Goal: Task Accomplishment & Management: Complete application form

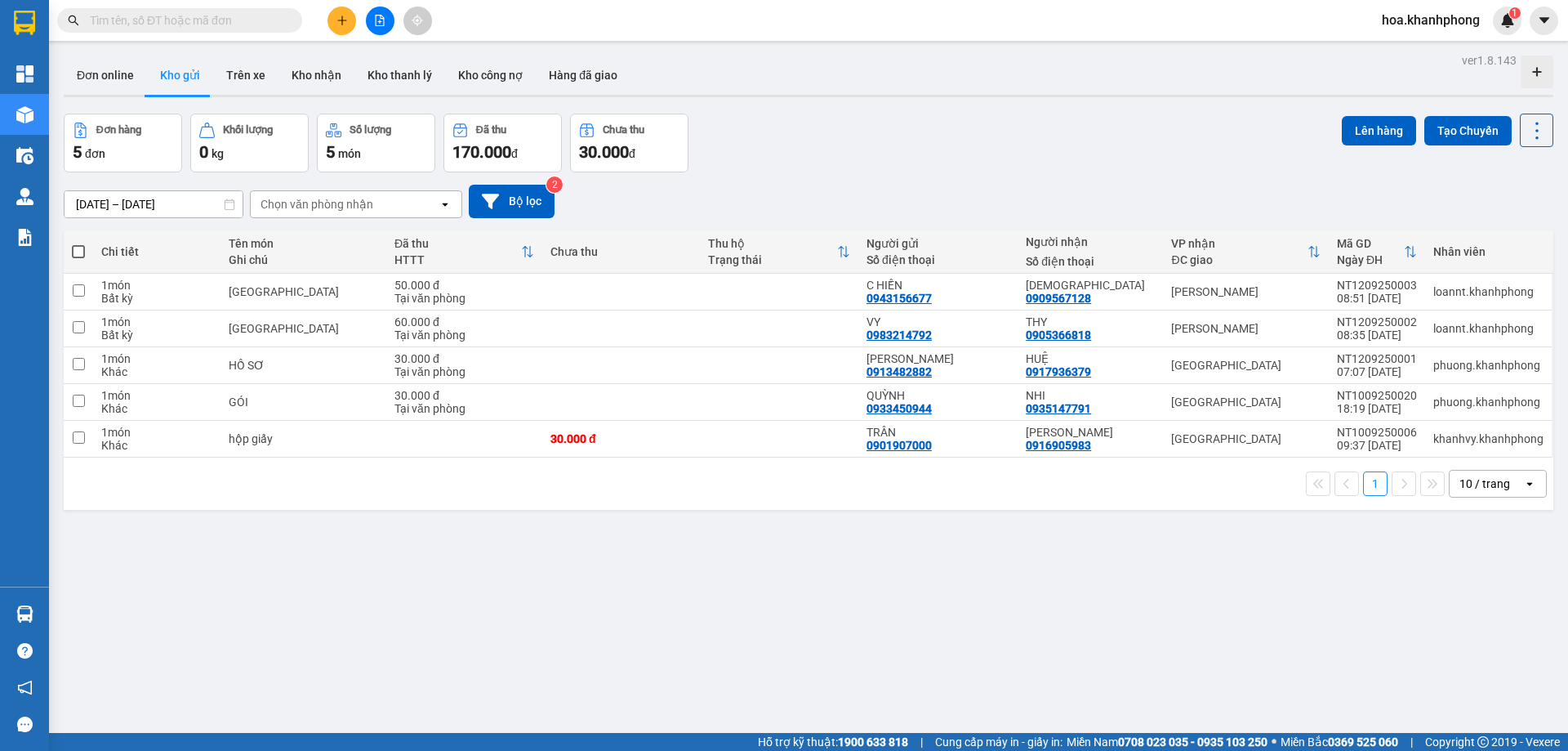
click at [151, 17] on input "text" at bounding box center [186, 20] width 192 height 18
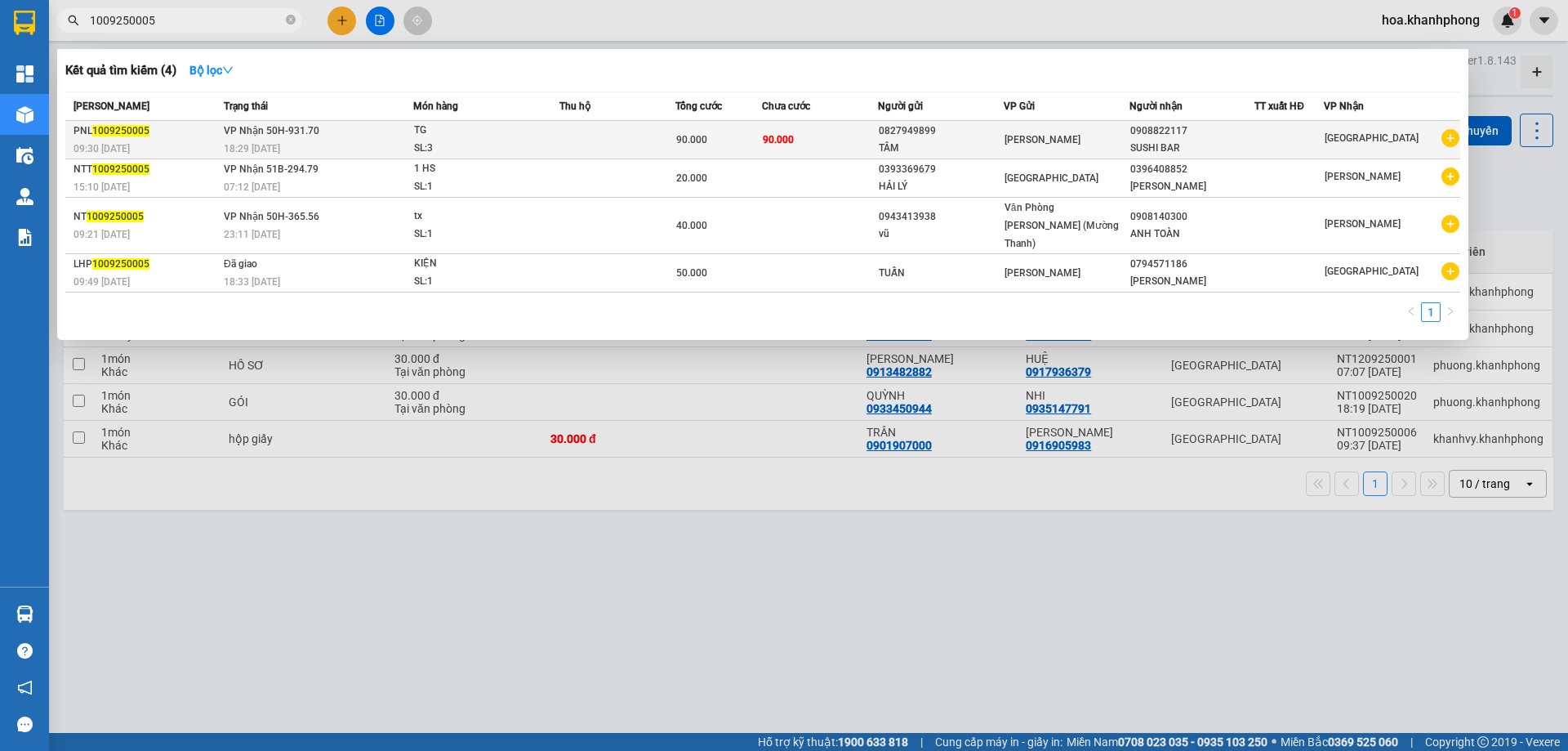
type input "1009250005"
click at [1412, 129] on div "[GEOGRAPHIC_DATA]" at bounding box center [1391, 139] width 135 height 20
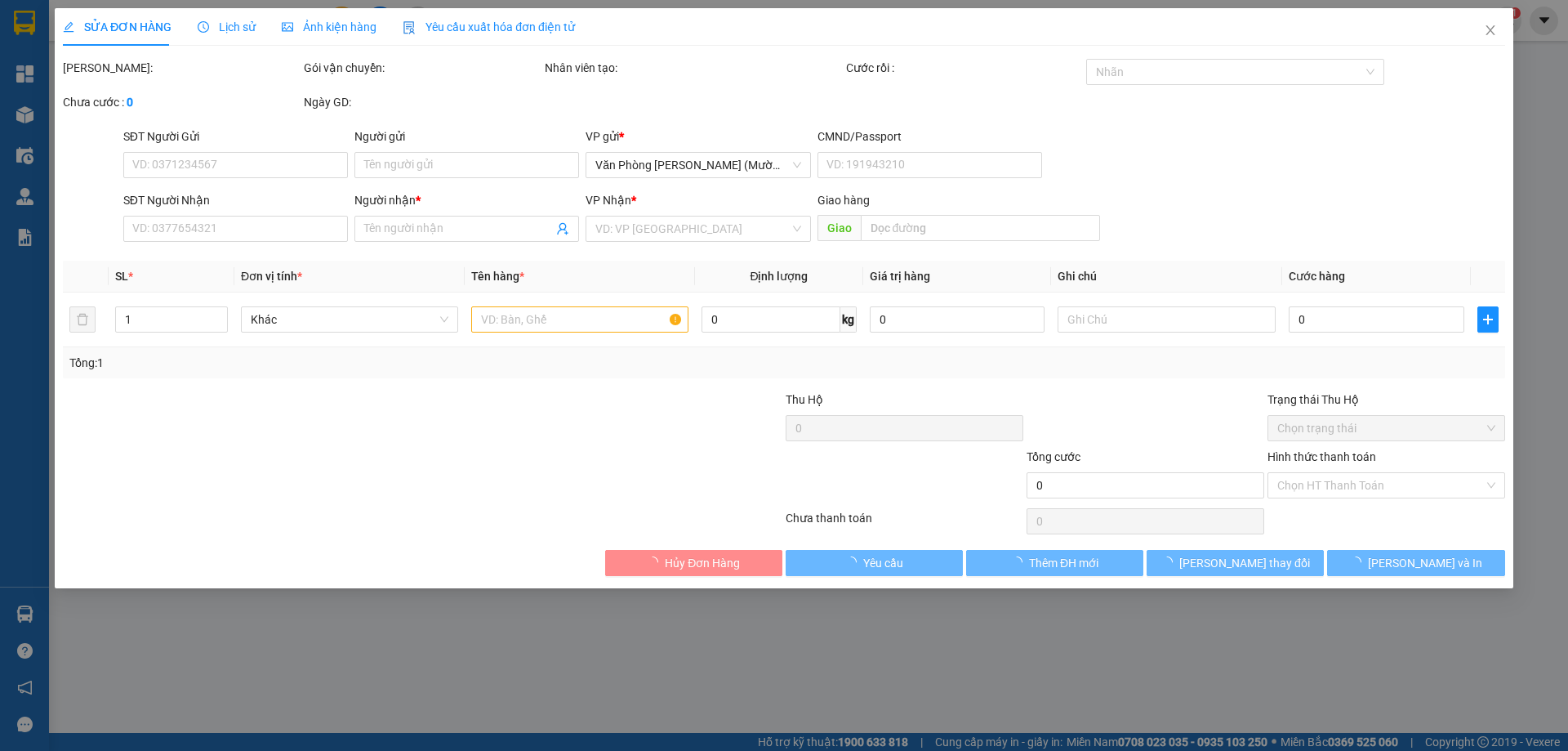
type input "0827949899"
type input "TÂM"
type input "0908822117"
type input "SUSHI BAR"
type input "90.000"
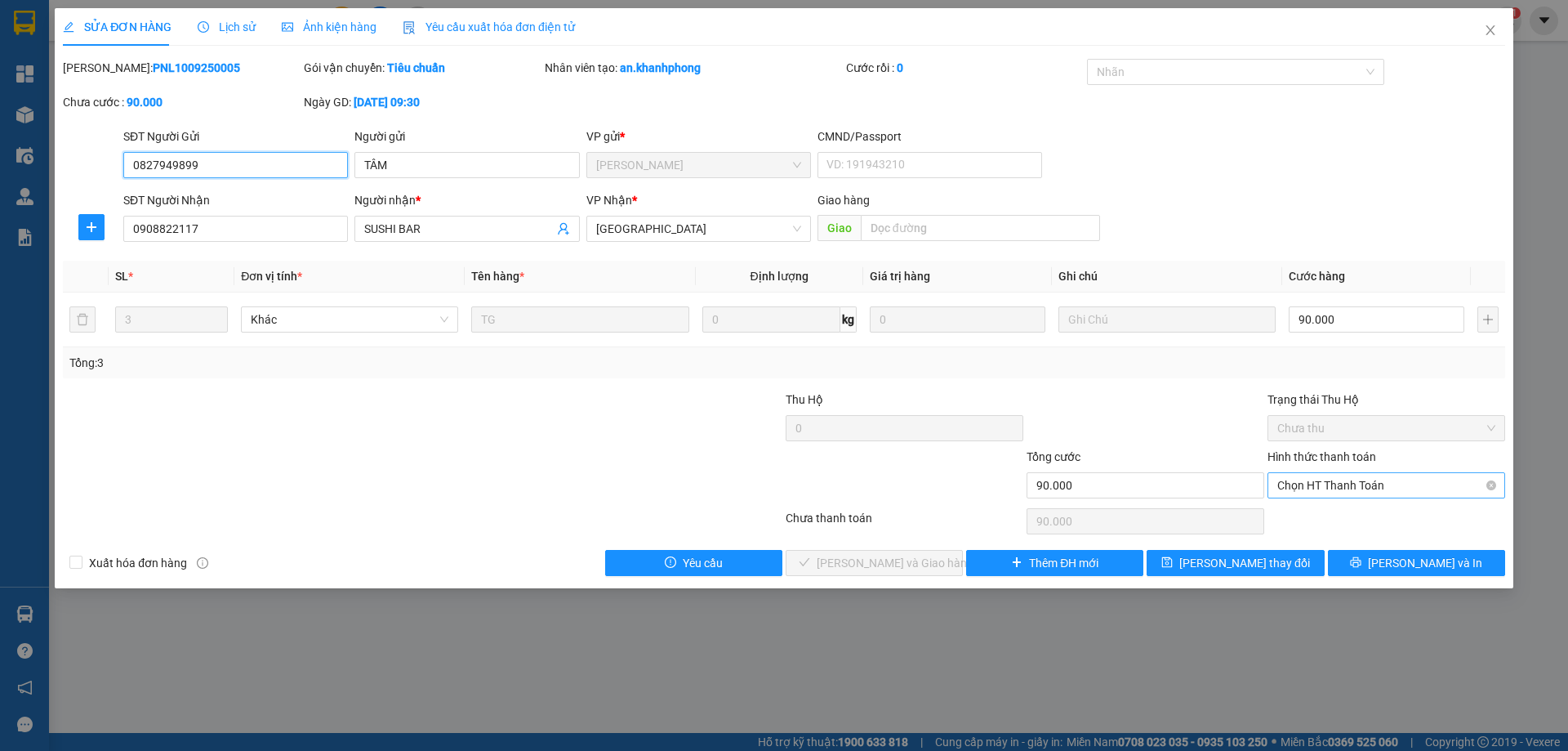
click at [1313, 476] on span "Chọn HT Thanh Toán" at bounding box center [1385, 485] width 218 height 24
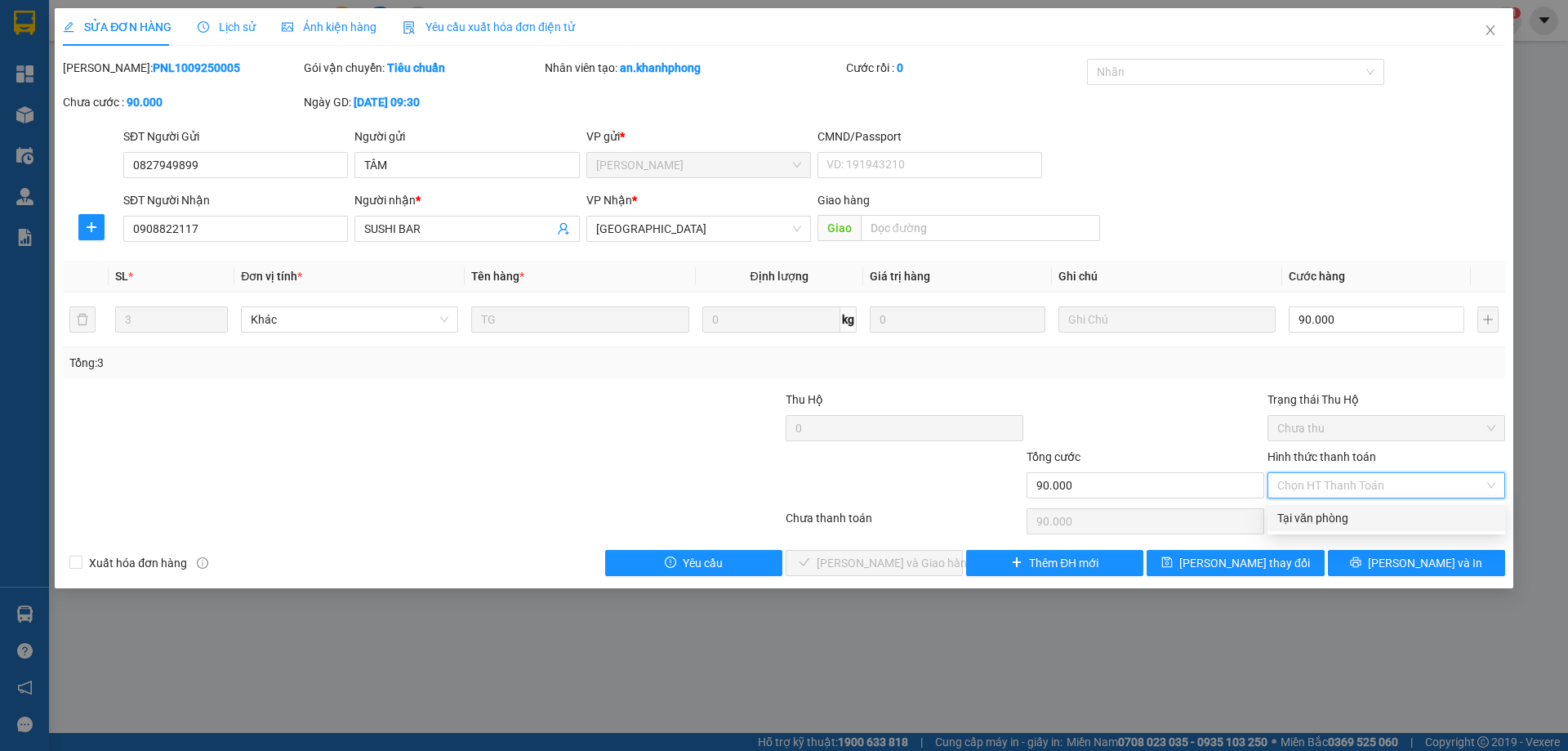
click at [1308, 504] on div "Total Paid Fee 0 Total UnPaid Fee 90.000 Cash Collection Total Fee Mã ĐH: PNL10…" at bounding box center [784, 318] width 1442 height 517
click at [1308, 482] on span "Chọn HT Thanh Toán" at bounding box center [1385, 485] width 218 height 24
click at [1307, 506] on div "Tại văn phòng" at bounding box center [1385, 518] width 238 height 26
type input "0"
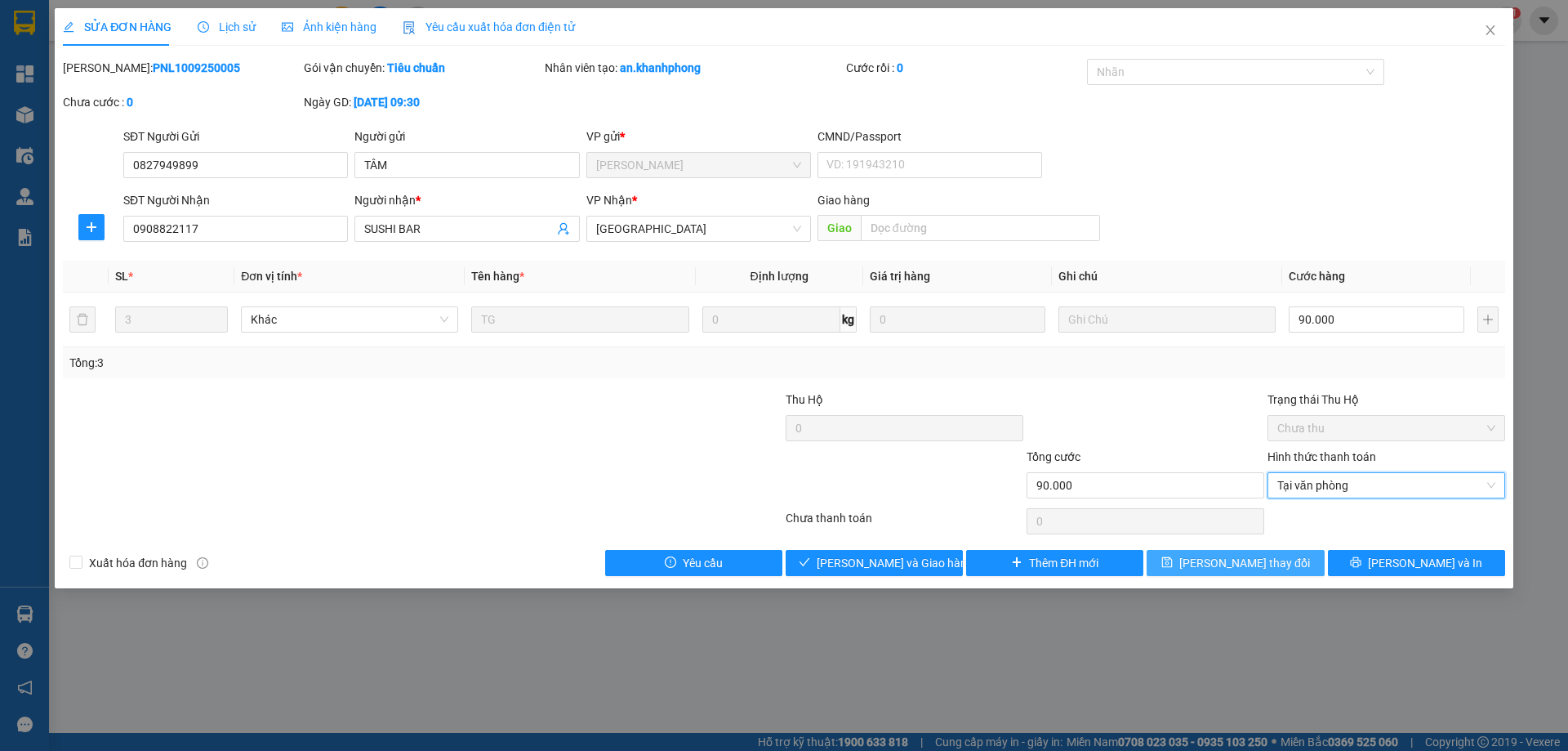
click at [1294, 550] on button "[PERSON_NAME] thay đổi" at bounding box center [1235, 563] width 178 height 26
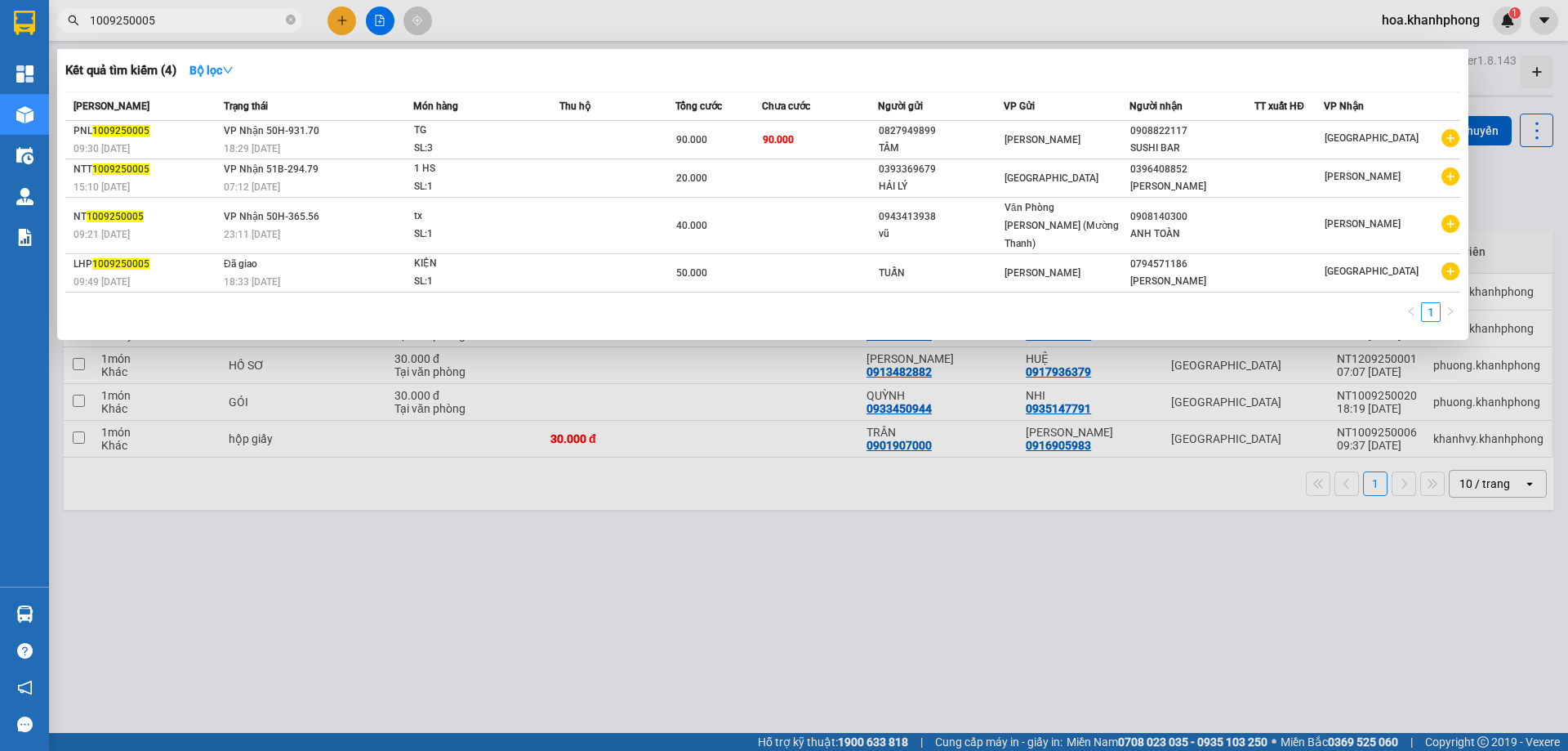
drag, startPoint x: 143, startPoint y: 23, endPoint x: 151, endPoint y: 24, distance: 8.1
click at [151, 24] on input "1009250005" at bounding box center [186, 20] width 192 height 18
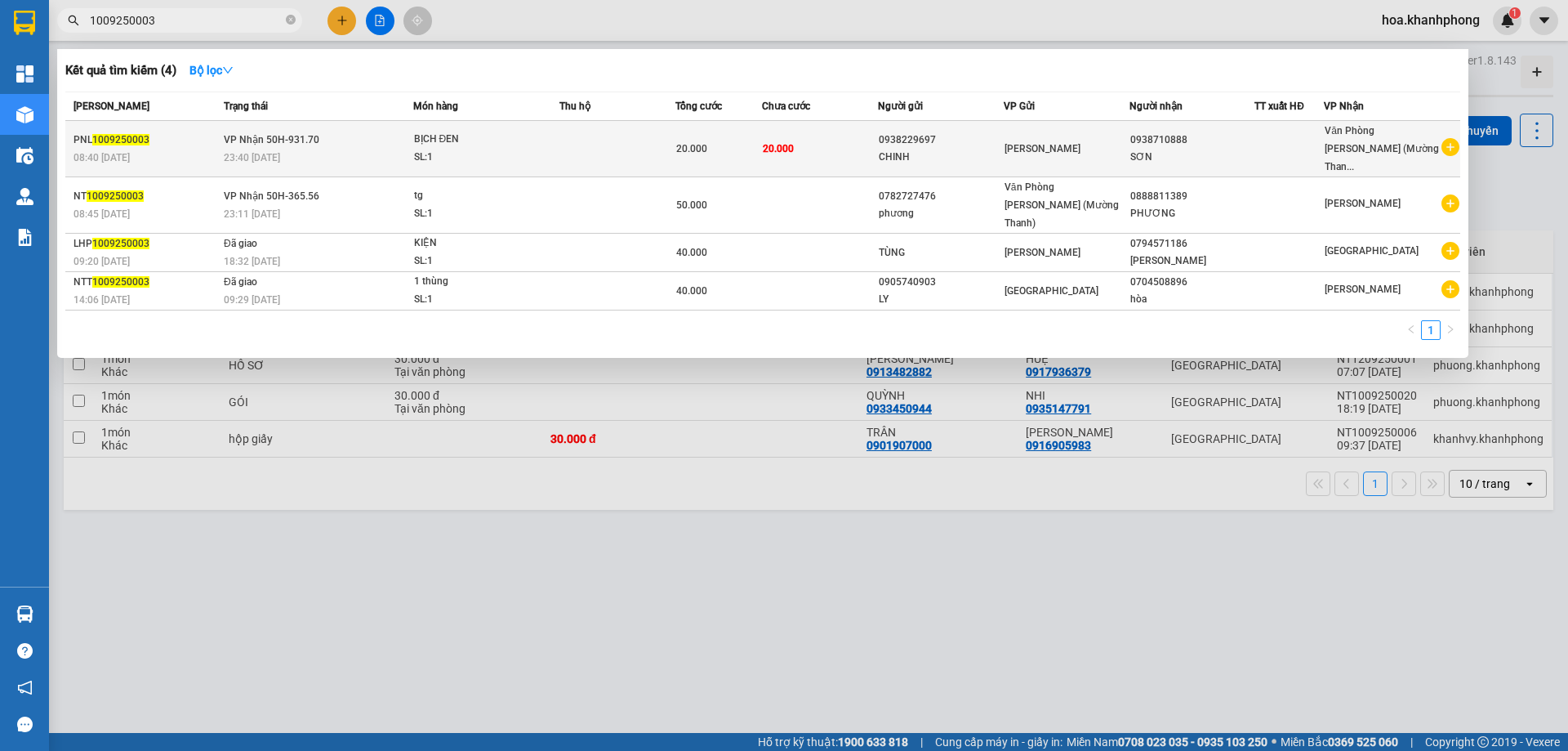
type input "1009250003"
click at [1103, 147] on div "[PERSON_NAME]" at bounding box center [1067, 149] width 124 height 18
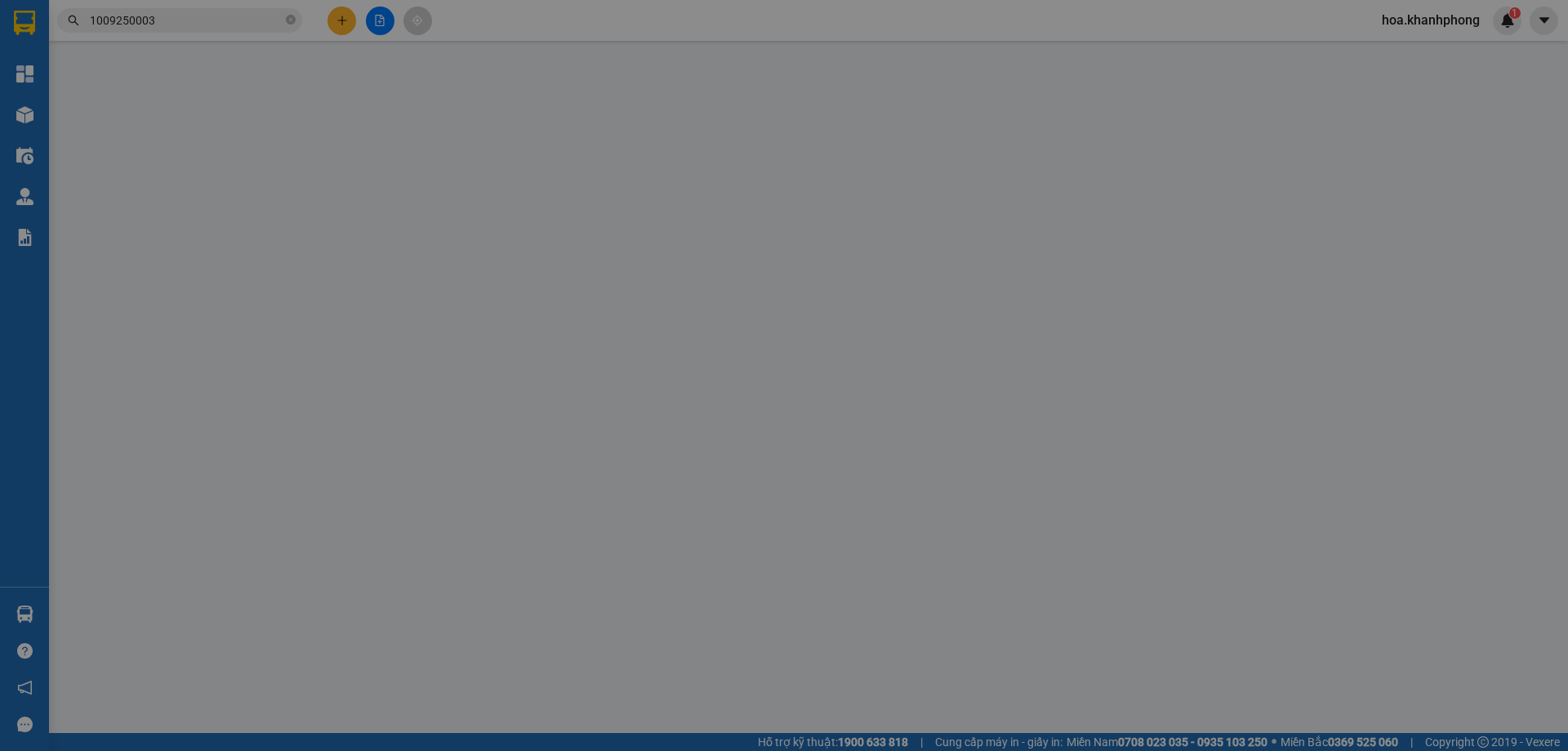
type input "0938229697"
type input "CHINH"
type input "0938710888"
type input "SƠN"
type input "20.000"
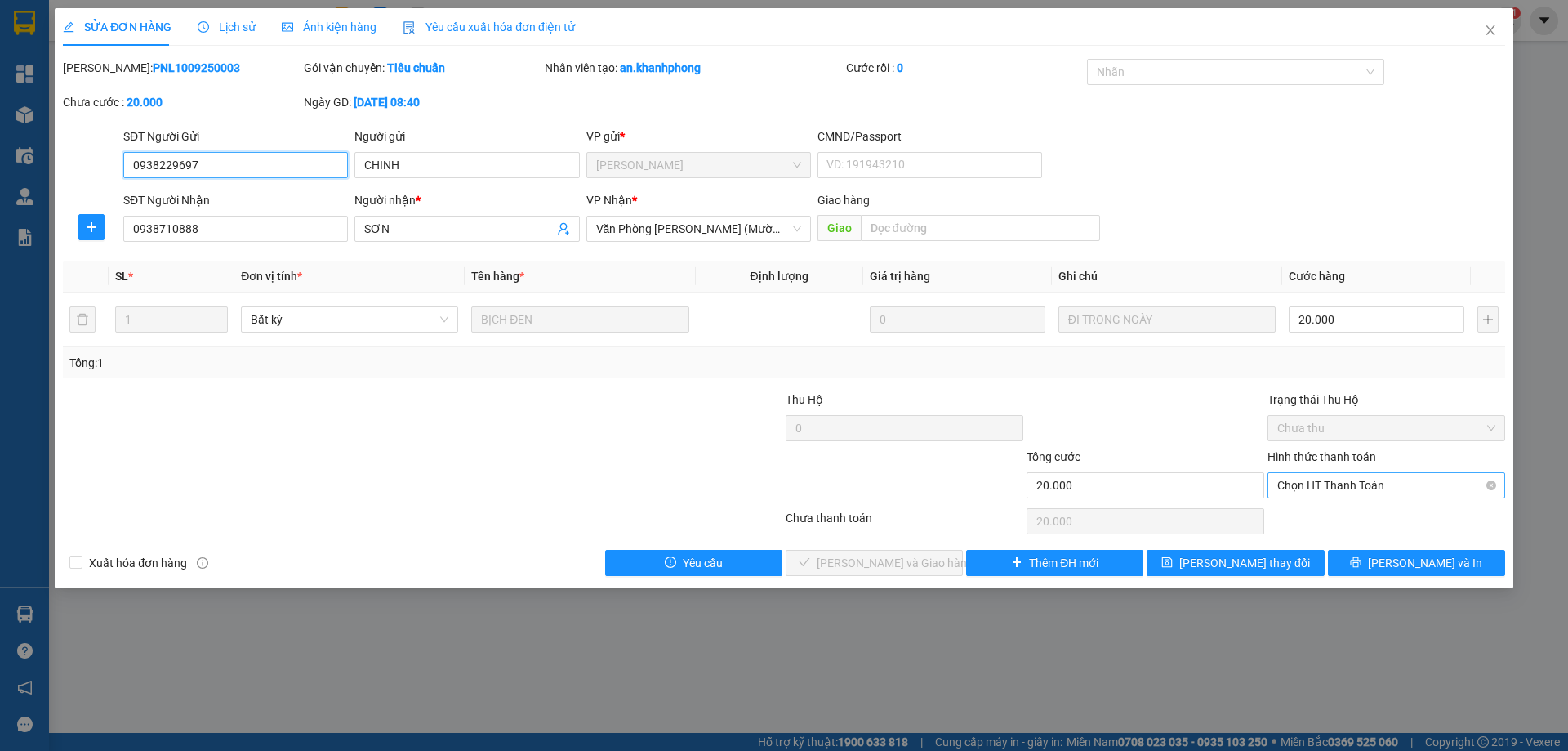
click at [1315, 484] on span "Chọn HT Thanh Toán" at bounding box center [1385, 485] width 218 height 24
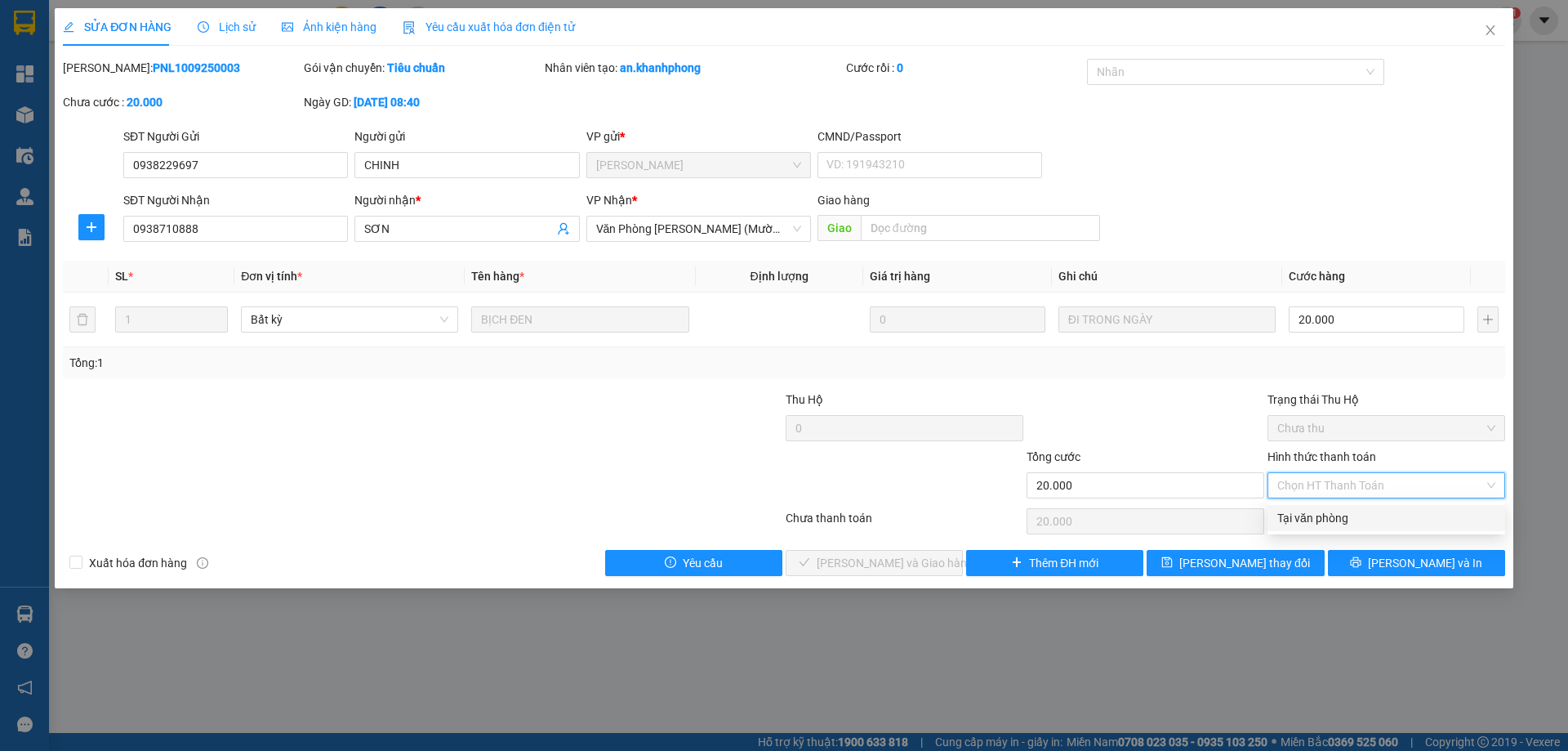
click at [1312, 509] on div "Tại văn phòng" at bounding box center [1385, 518] width 218 height 18
type input "0"
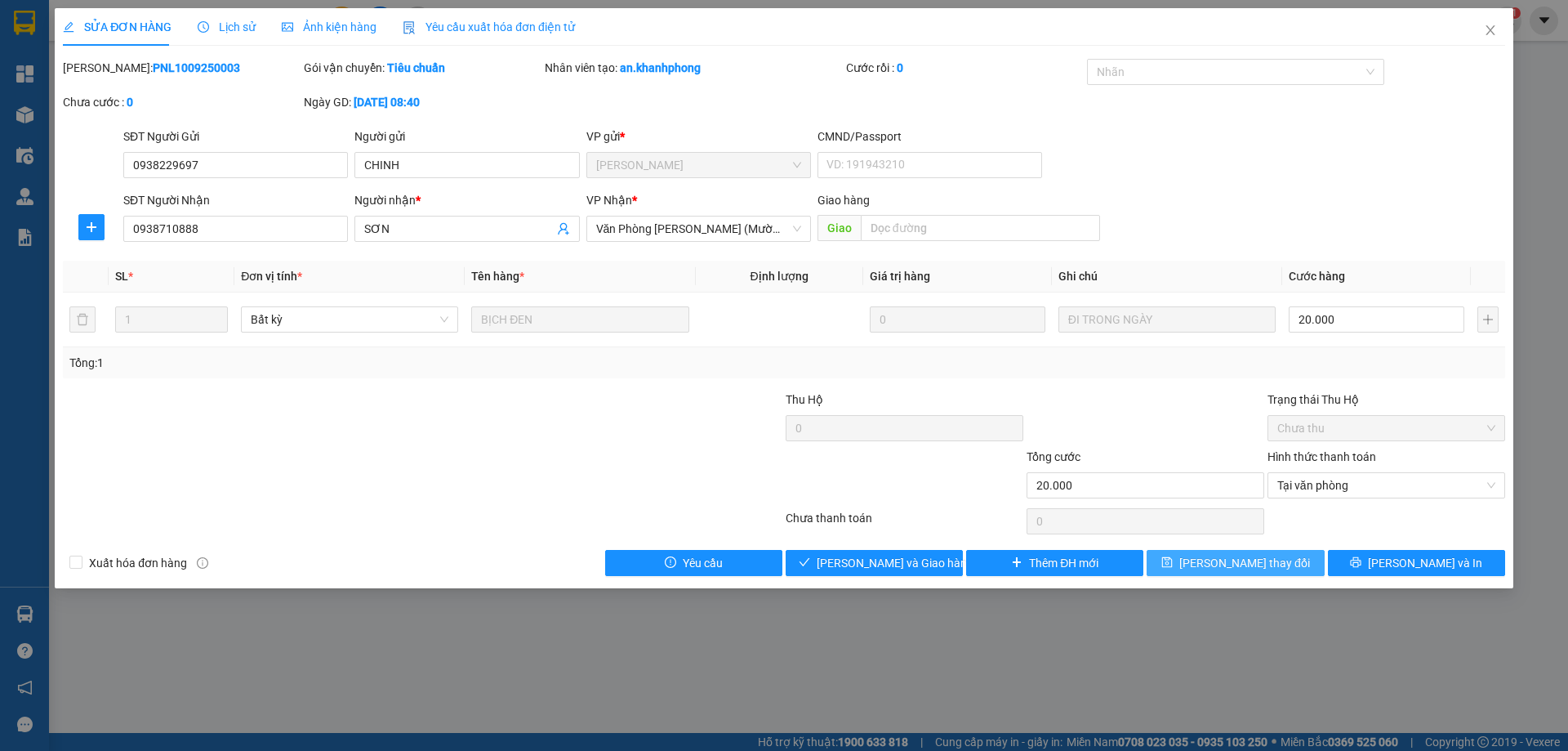
click at [1277, 561] on button "[PERSON_NAME] thay đổi" at bounding box center [1235, 563] width 178 height 26
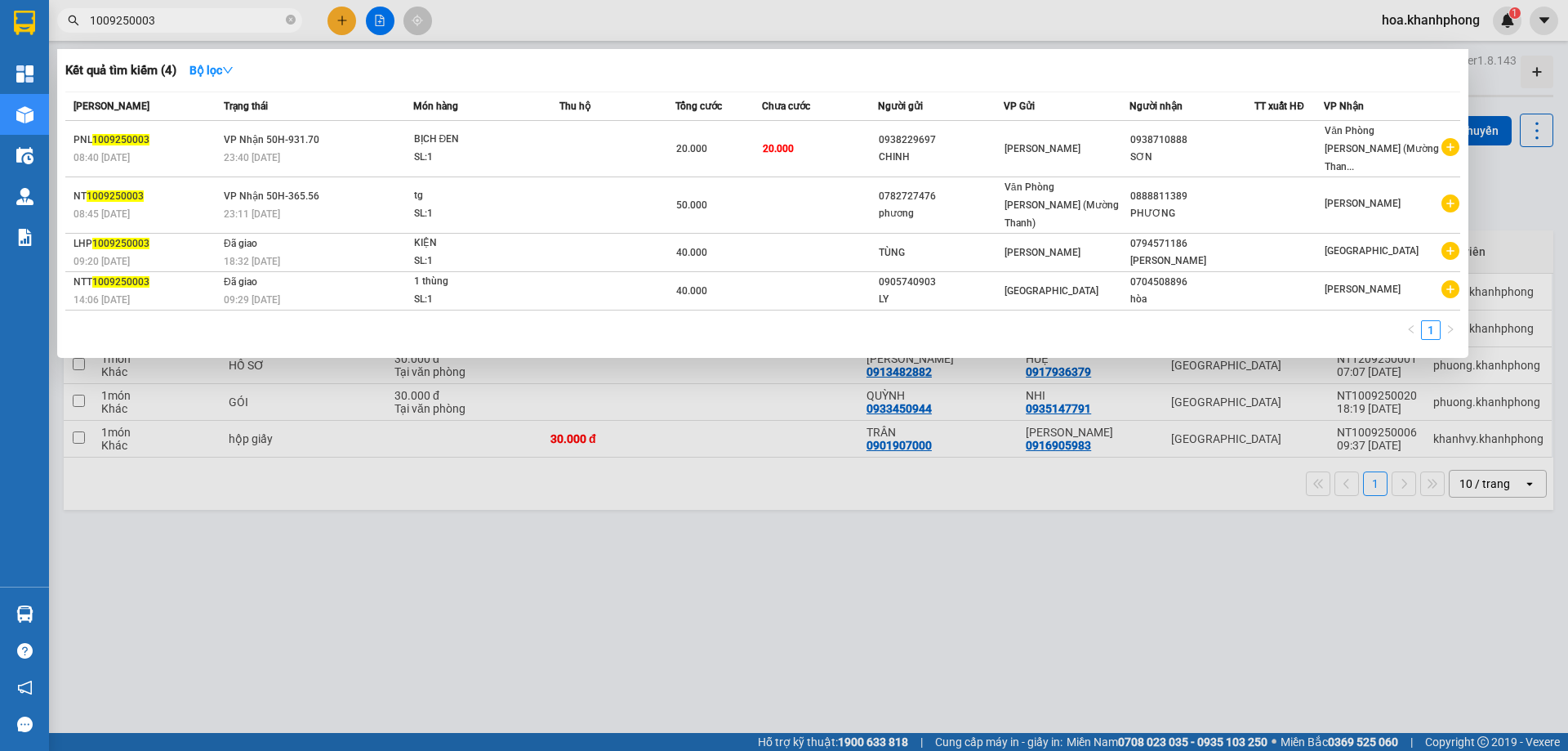
click at [188, 13] on input "1009250003" at bounding box center [186, 20] width 192 height 18
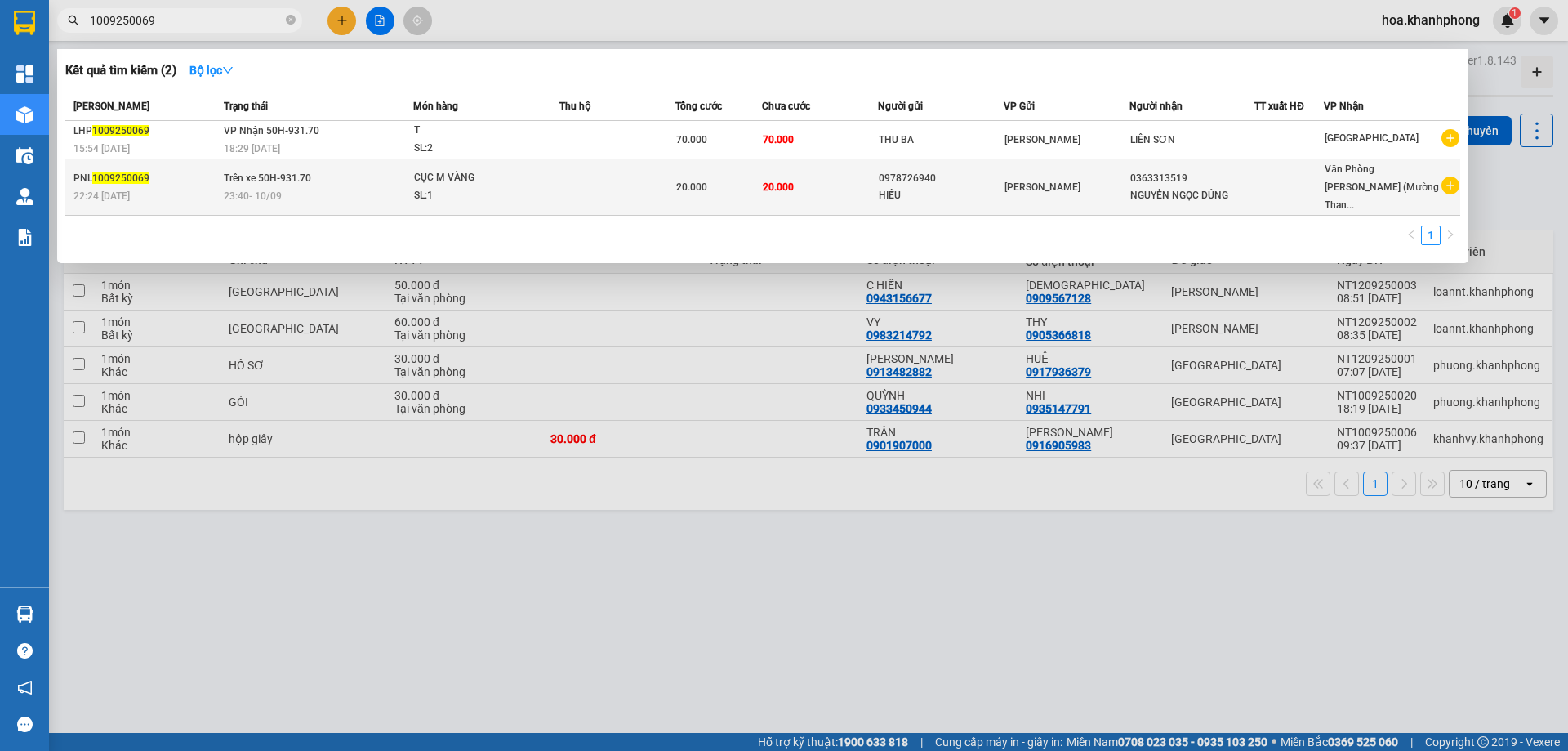
type input "1009250069"
click at [826, 167] on td "20.000" at bounding box center [819, 188] width 116 height 56
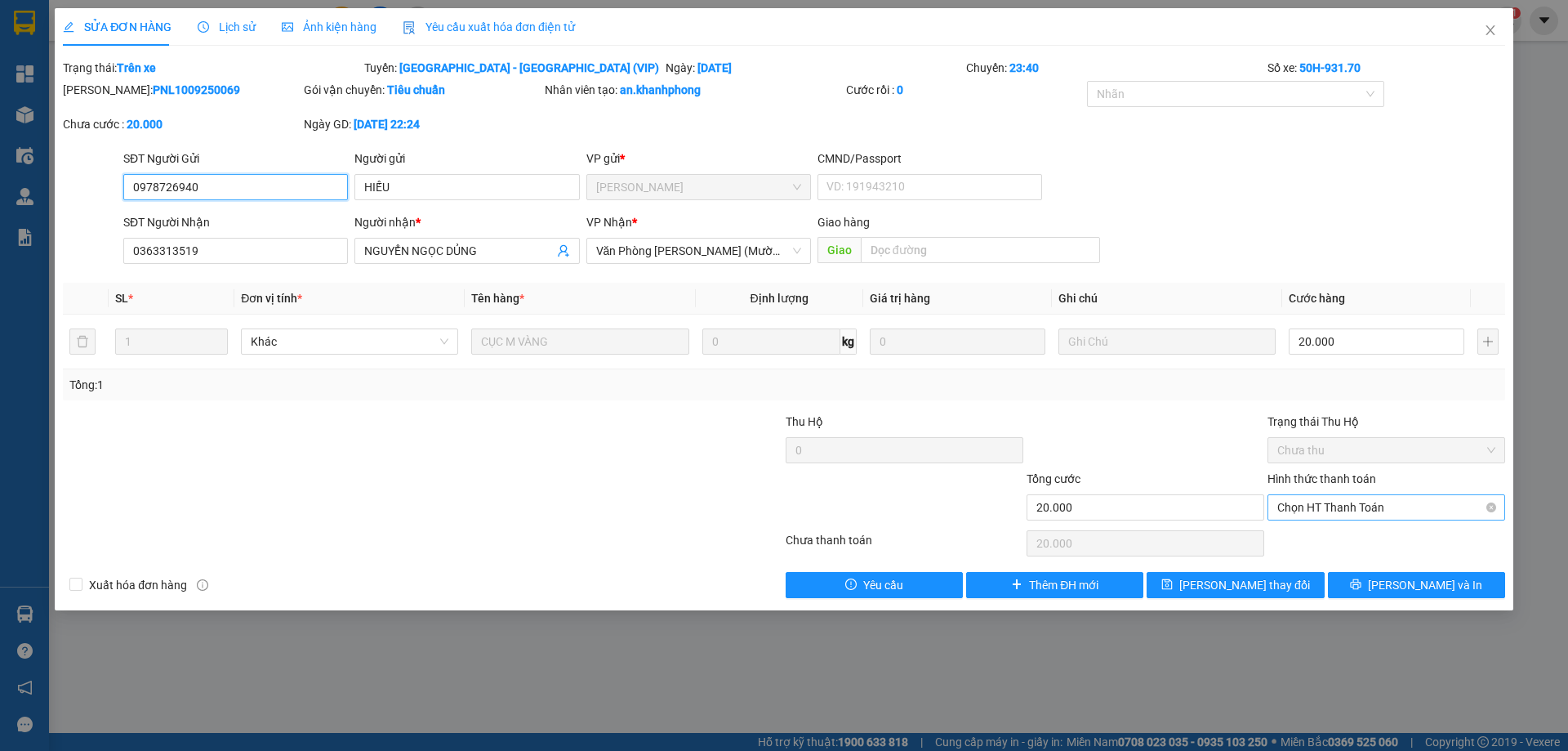
click at [1297, 500] on span "Chọn HT Thanh Toán" at bounding box center [1385, 507] width 218 height 24
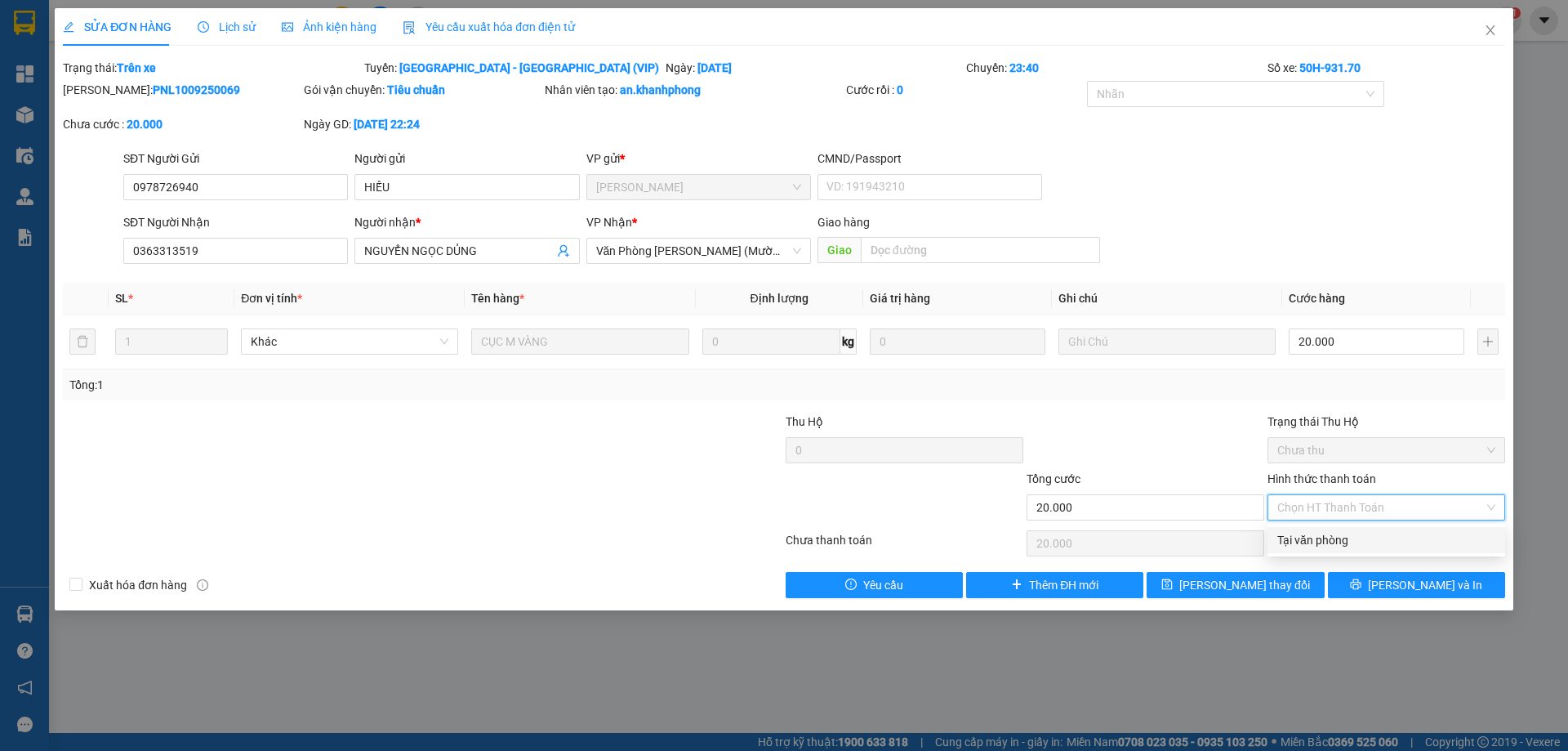
click at [1308, 531] on div "Tại văn phòng" at bounding box center [1385, 540] width 218 height 18
type input "0"
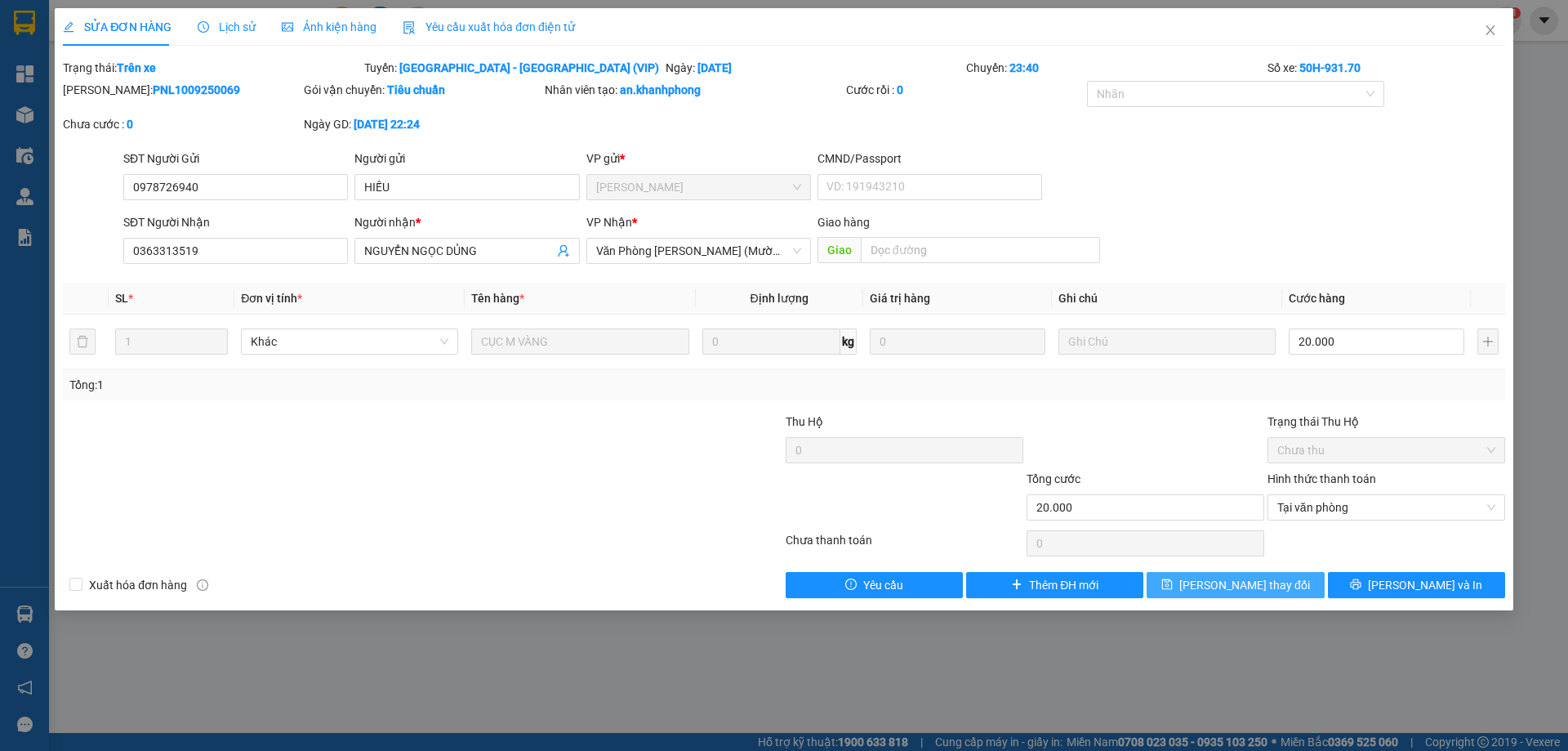
click at [1288, 596] on button "[PERSON_NAME] thay đổi" at bounding box center [1235, 585] width 178 height 26
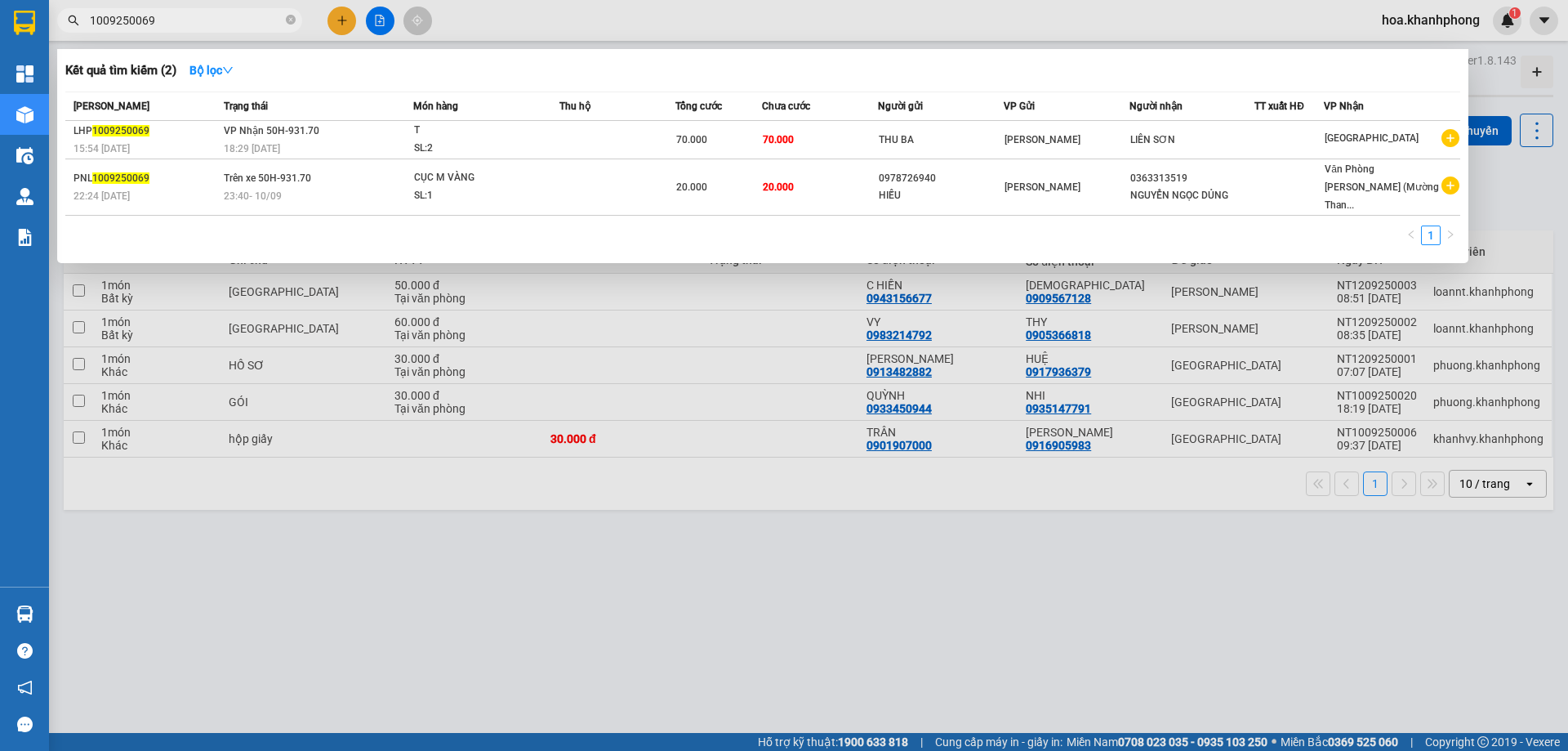
drag, startPoint x: 153, startPoint y: 23, endPoint x: 197, endPoint y: 41, distance: 47.5
click at [197, 35] on div "Kết quả tìm kiếm ( 2 ) Bộ lọc Mã ĐH Trạng thái Món hàng Thu hộ Tổng cước Chưa c…" at bounding box center [159, 20] width 318 height 28
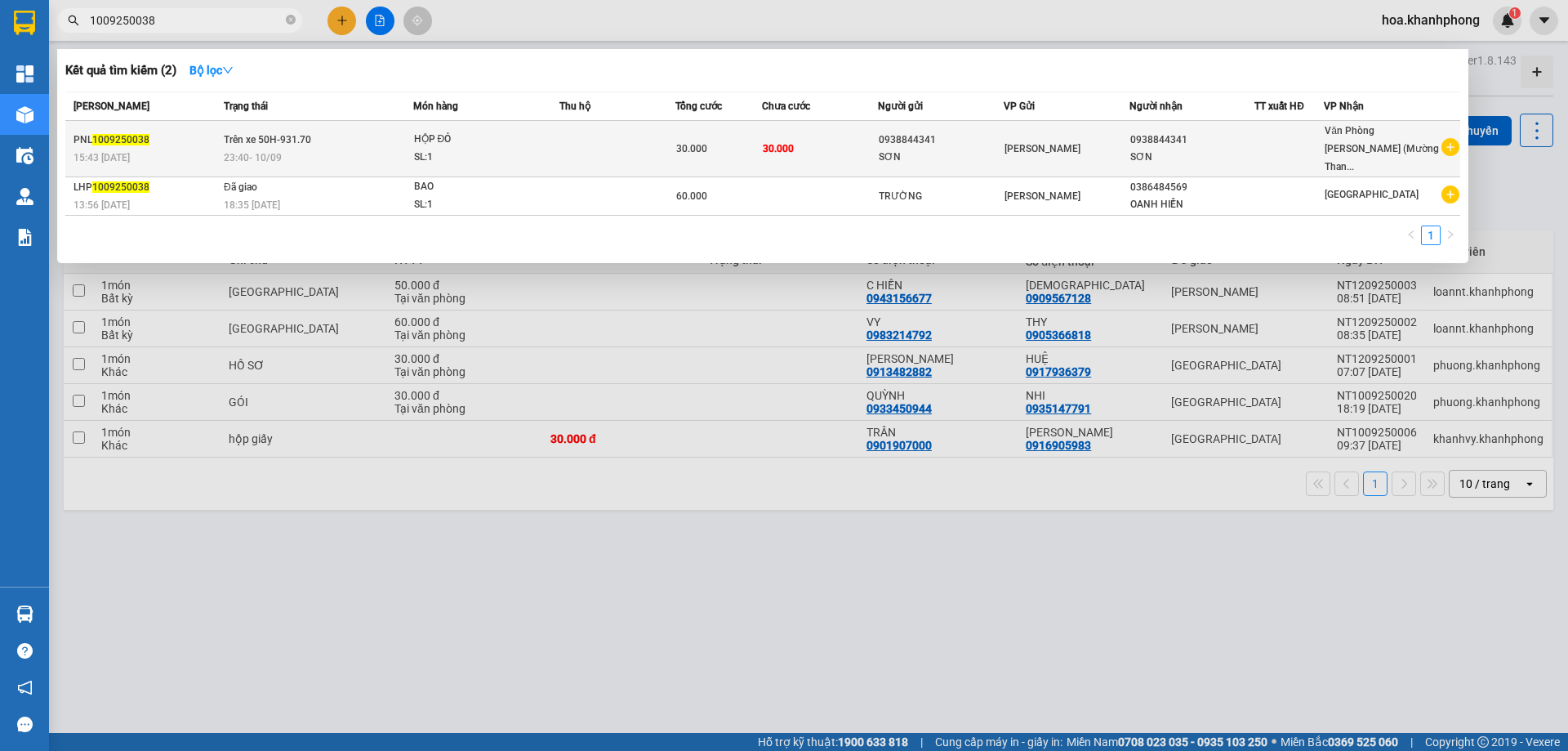
type input "1009250038"
click at [902, 131] on div "0938844341" at bounding box center [941, 140] width 124 height 17
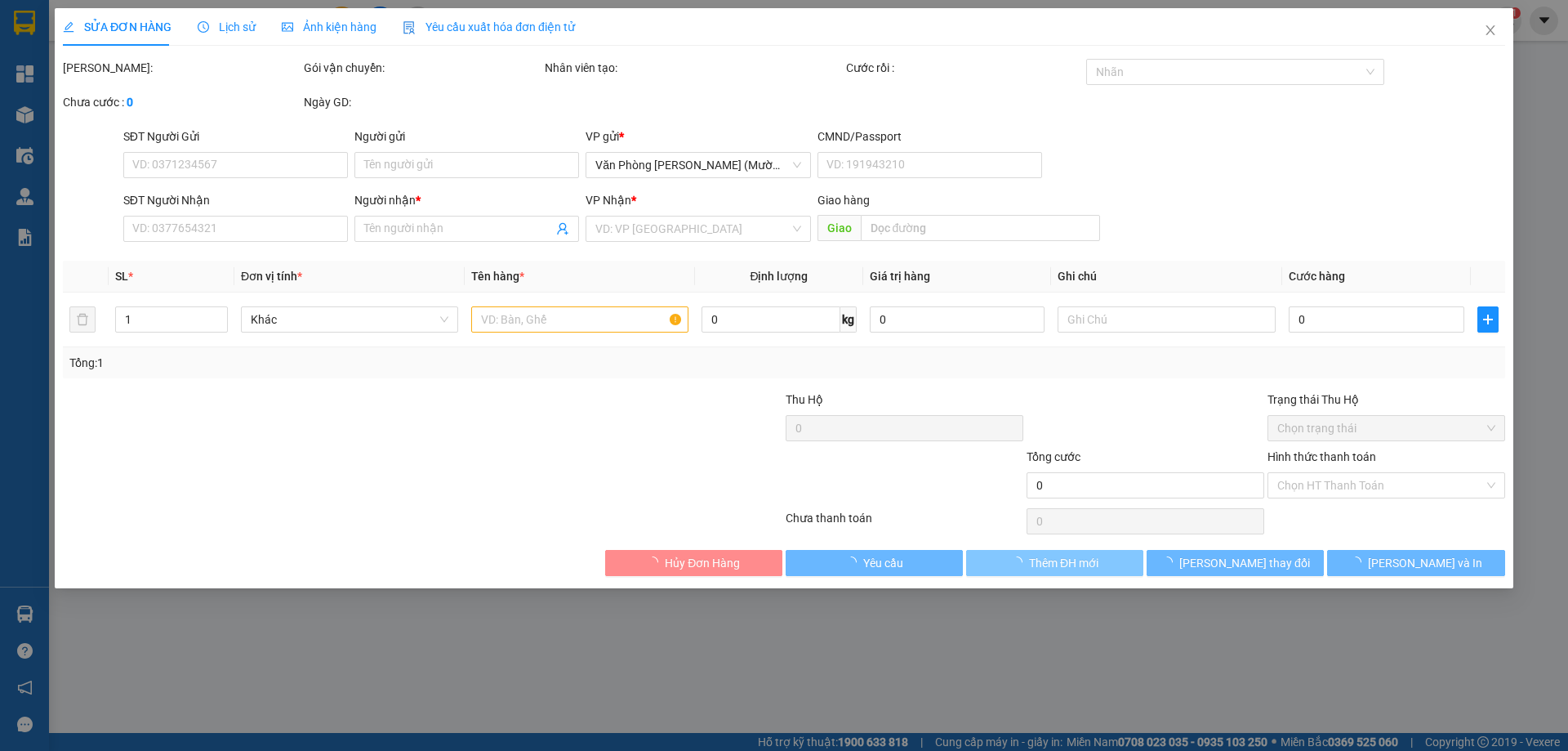
type input "0938844341"
type input "SƠN"
type input "0938844341"
type input "SƠN"
type input "30.000"
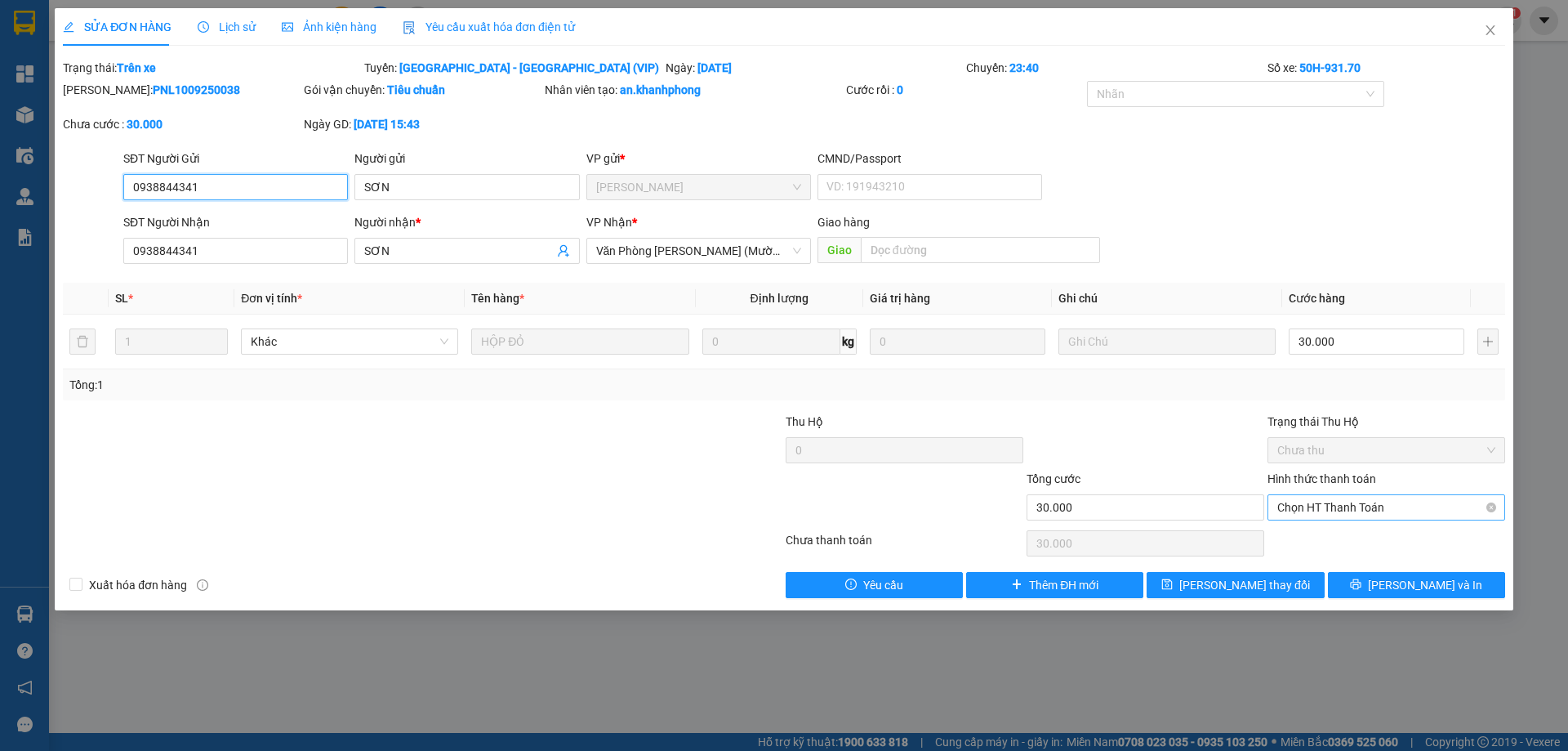
click at [1299, 506] on span "Chọn HT Thanh Toán" at bounding box center [1385, 507] width 218 height 24
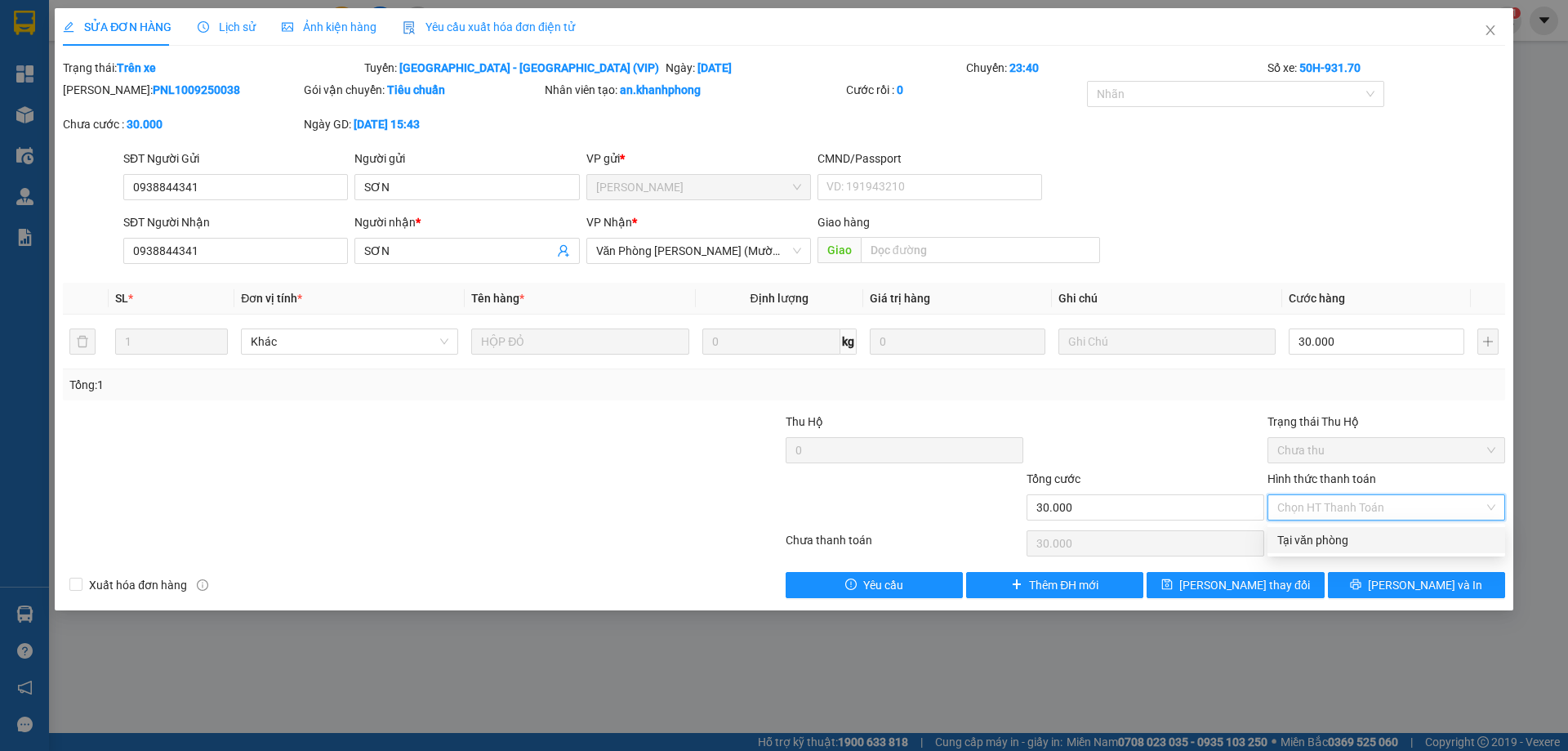
click at [1310, 539] on div "Tại văn phòng" at bounding box center [1385, 540] width 218 height 18
type input "0"
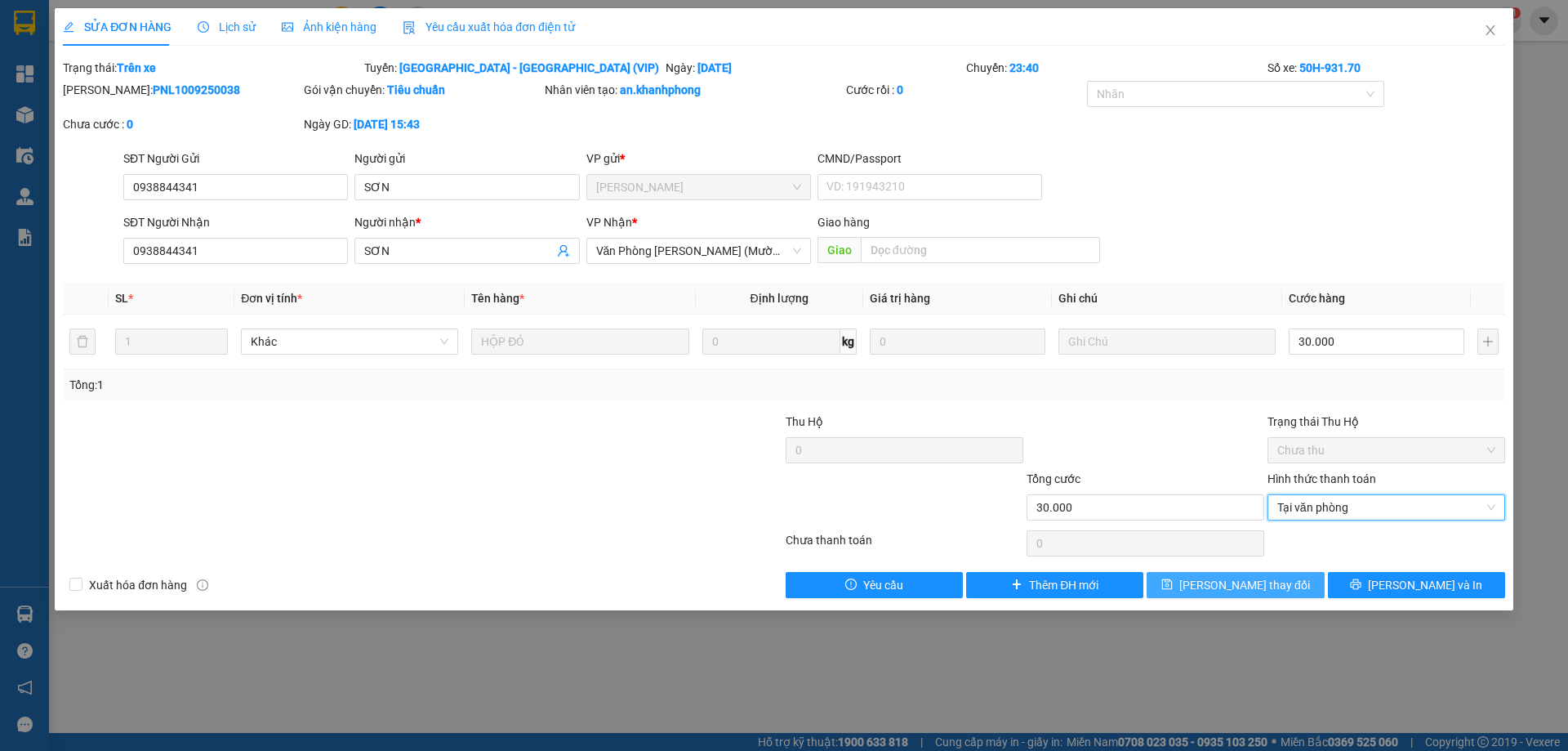
click at [1272, 580] on span "[PERSON_NAME] thay đổi" at bounding box center [1245, 585] width 131 height 18
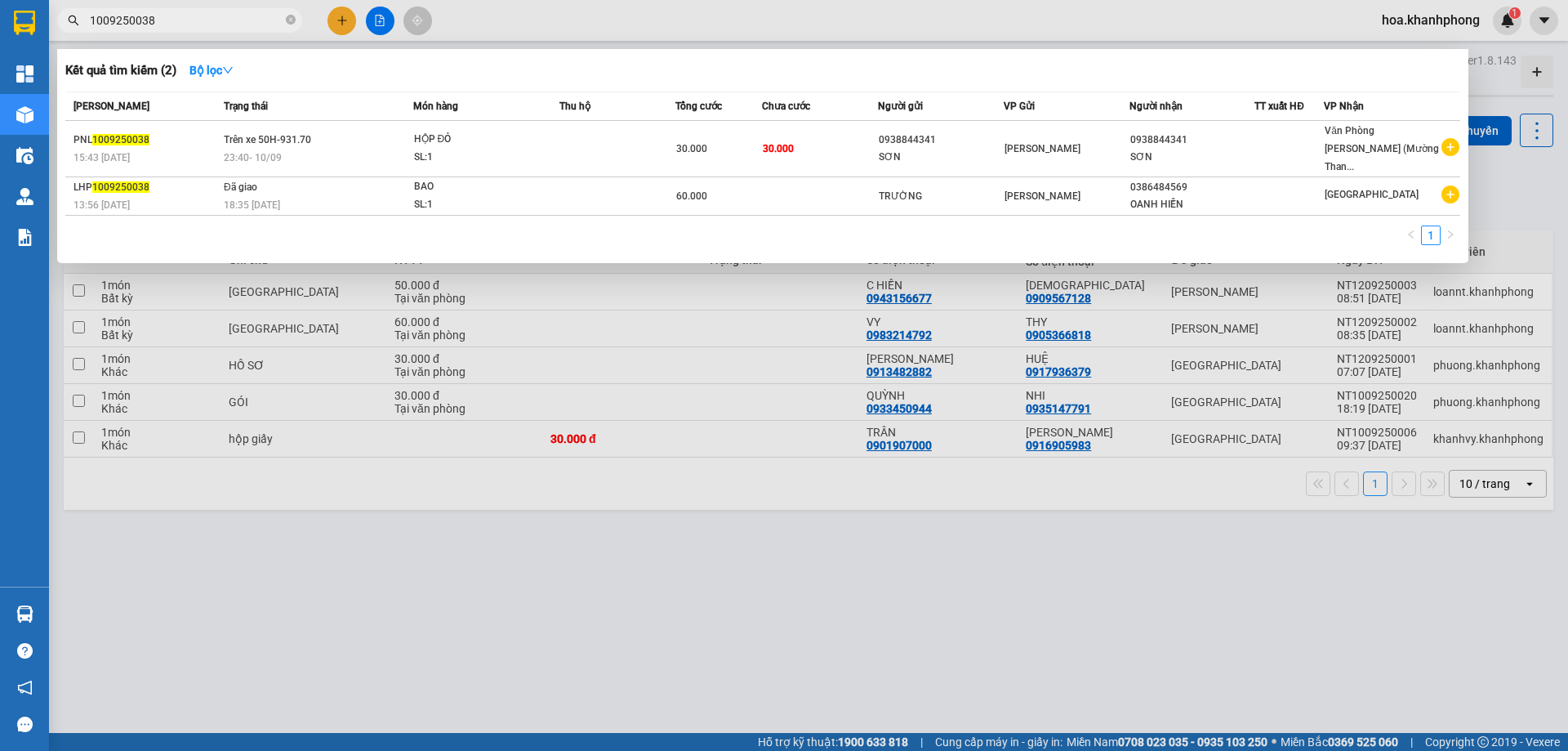
click at [171, 15] on input "1009250038" at bounding box center [186, 20] width 192 height 18
click at [210, 21] on input "1009250038" at bounding box center [186, 20] width 192 height 18
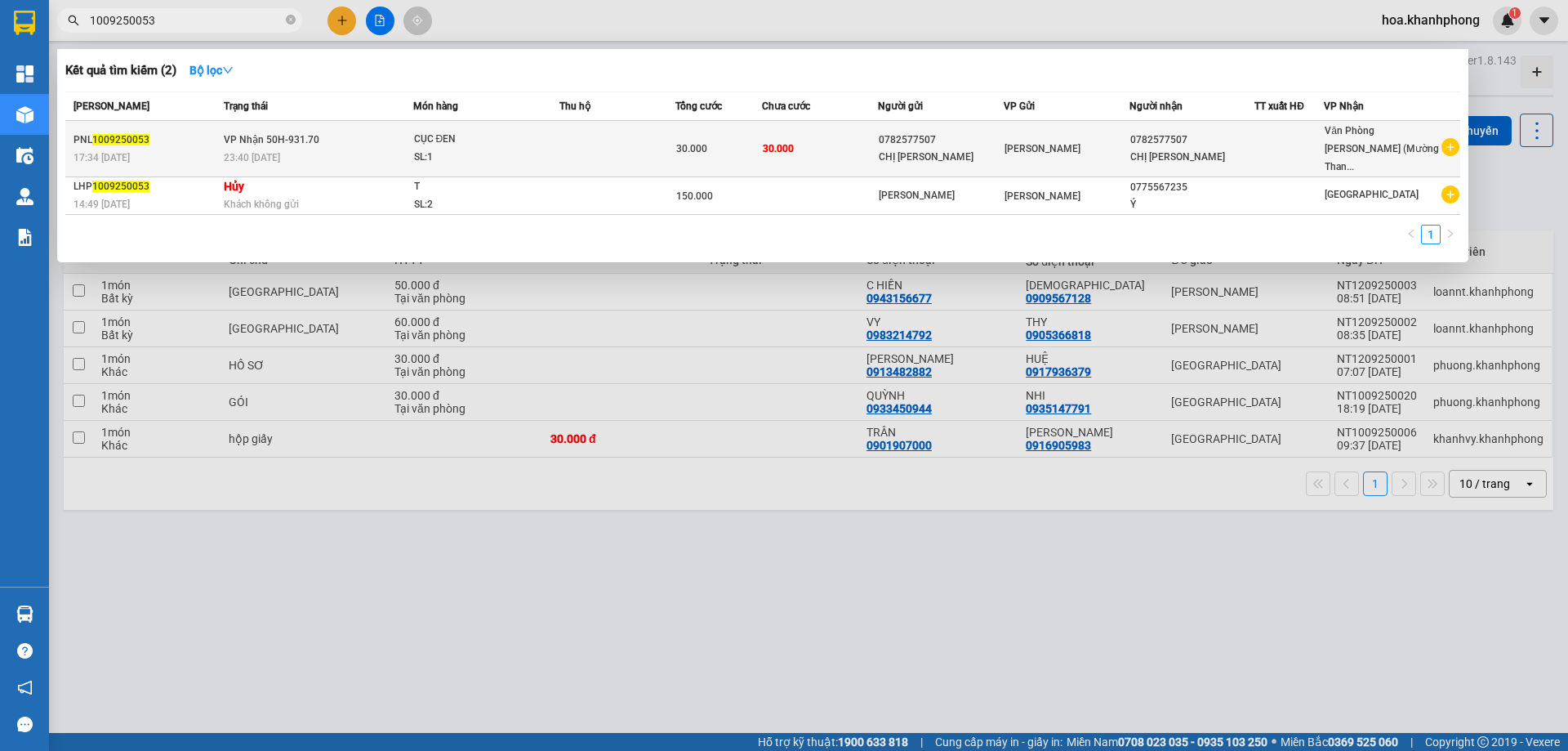
type input "1009250053"
click at [1254, 136] on div "0782577507" at bounding box center [1192, 140] width 124 height 17
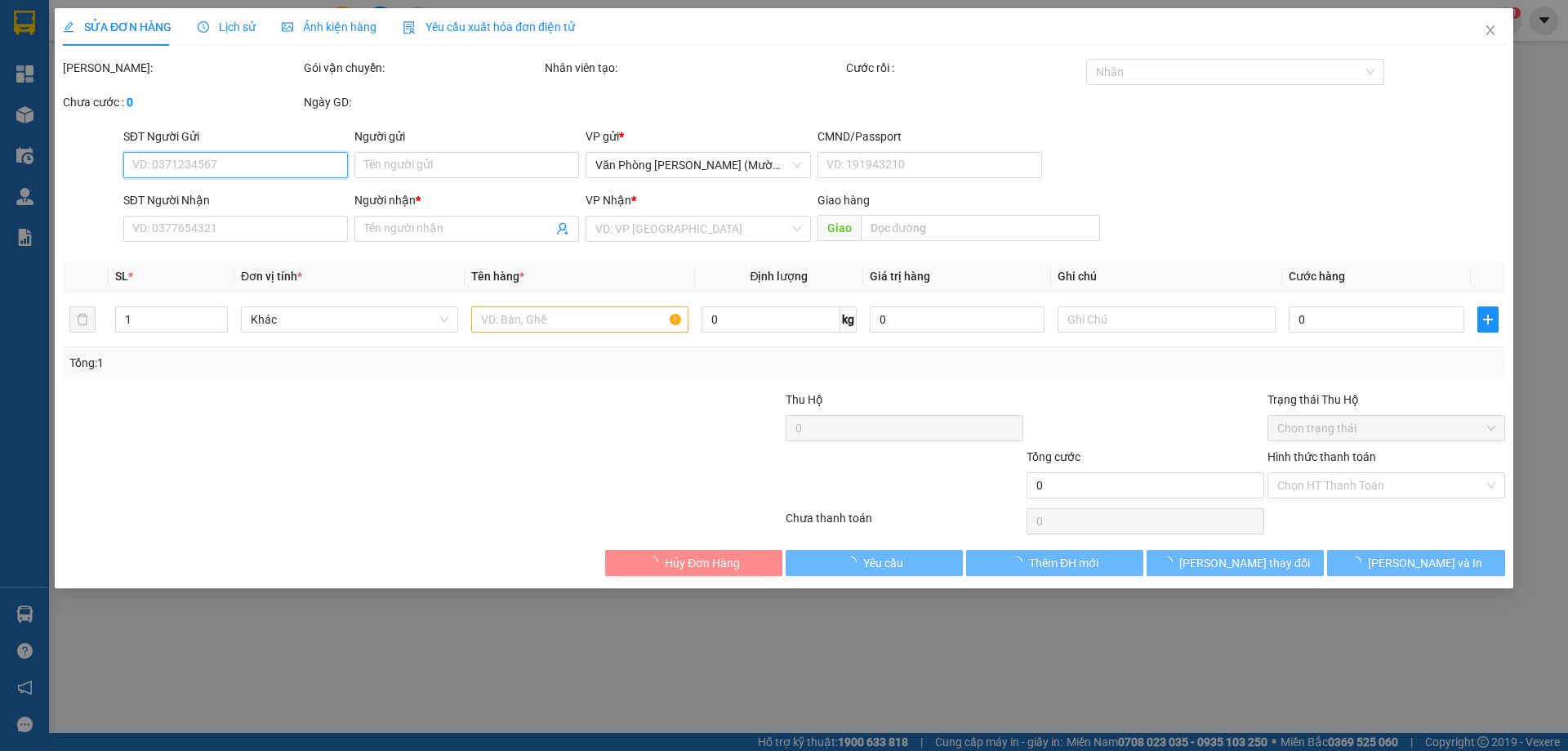
type input "0782577507"
type input "CHỊ [PERSON_NAME]"
type input "0782577507"
type input "CHỊ [PERSON_NAME]"
type input "30.000"
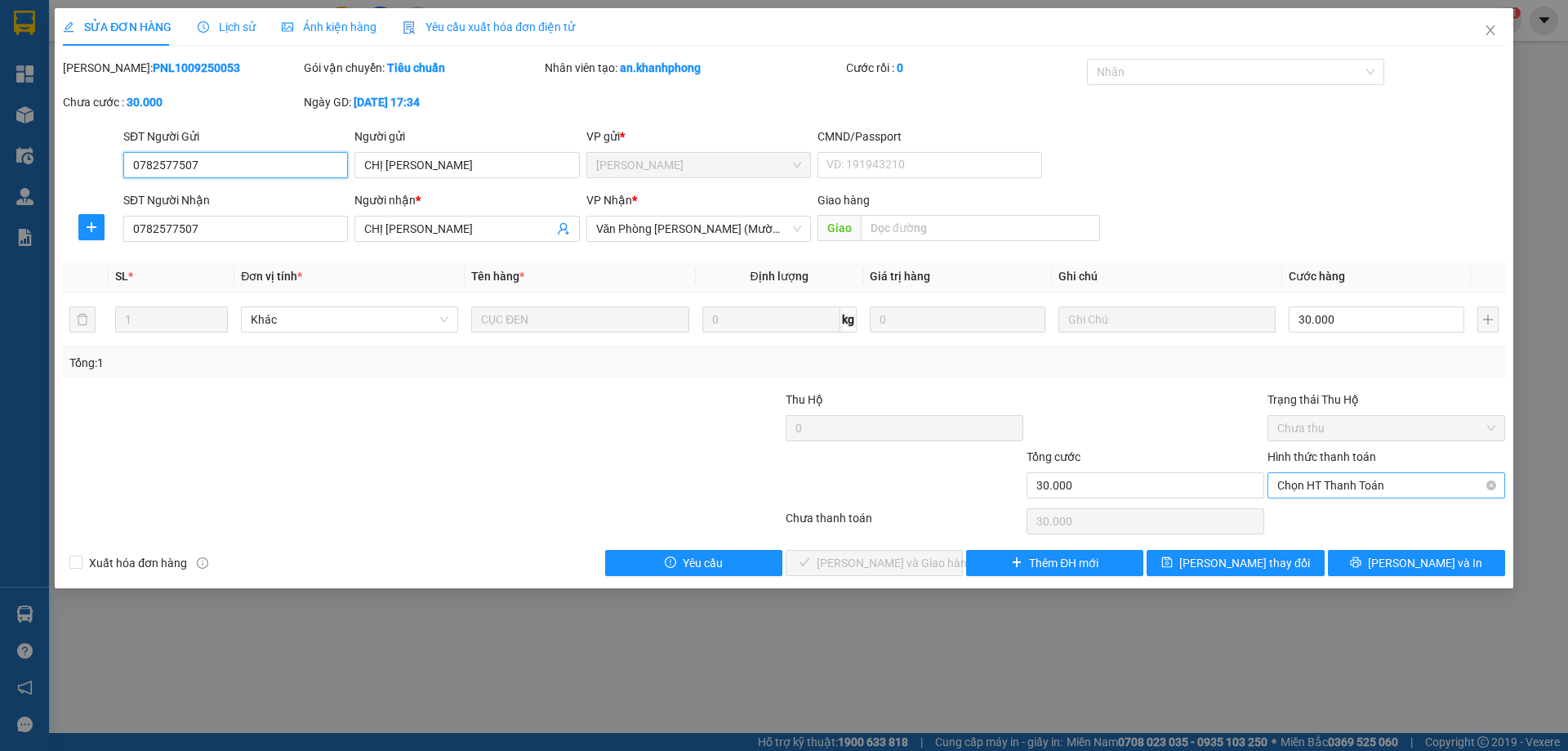
click at [1333, 495] on span "Chọn HT Thanh Toán" at bounding box center [1385, 485] width 218 height 24
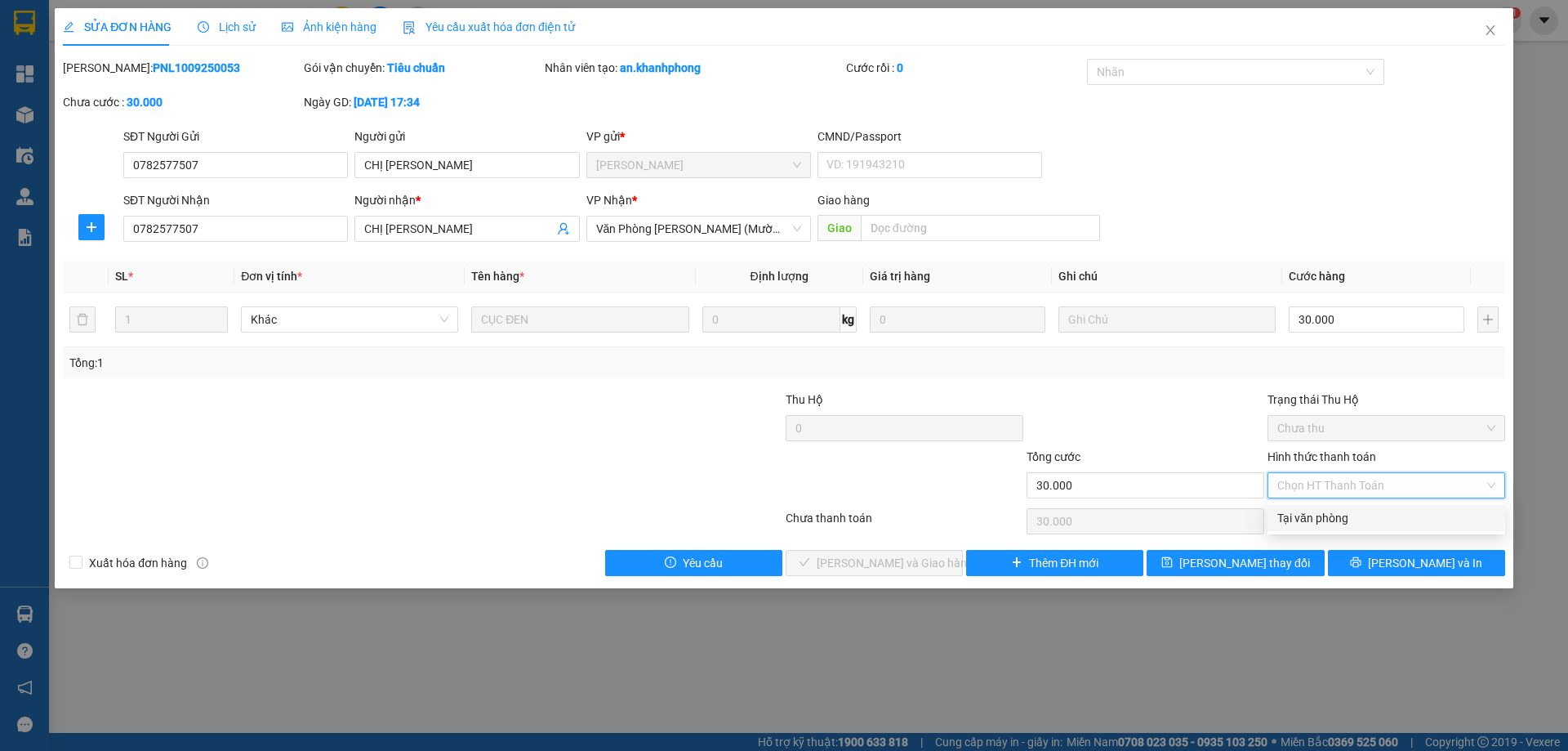
click at [1306, 534] on div "Chọn HT Thanh Toán" at bounding box center [1386, 522] width 241 height 33
click at [1310, 491] on span "Chọn HT Thanh Toán" at bounding box center [1385, 485] width 218 height 24
click at [1309, 521] on div "Tại văn phòng" at bounding box center [1385, 518] width 218 height 18
type input "0"
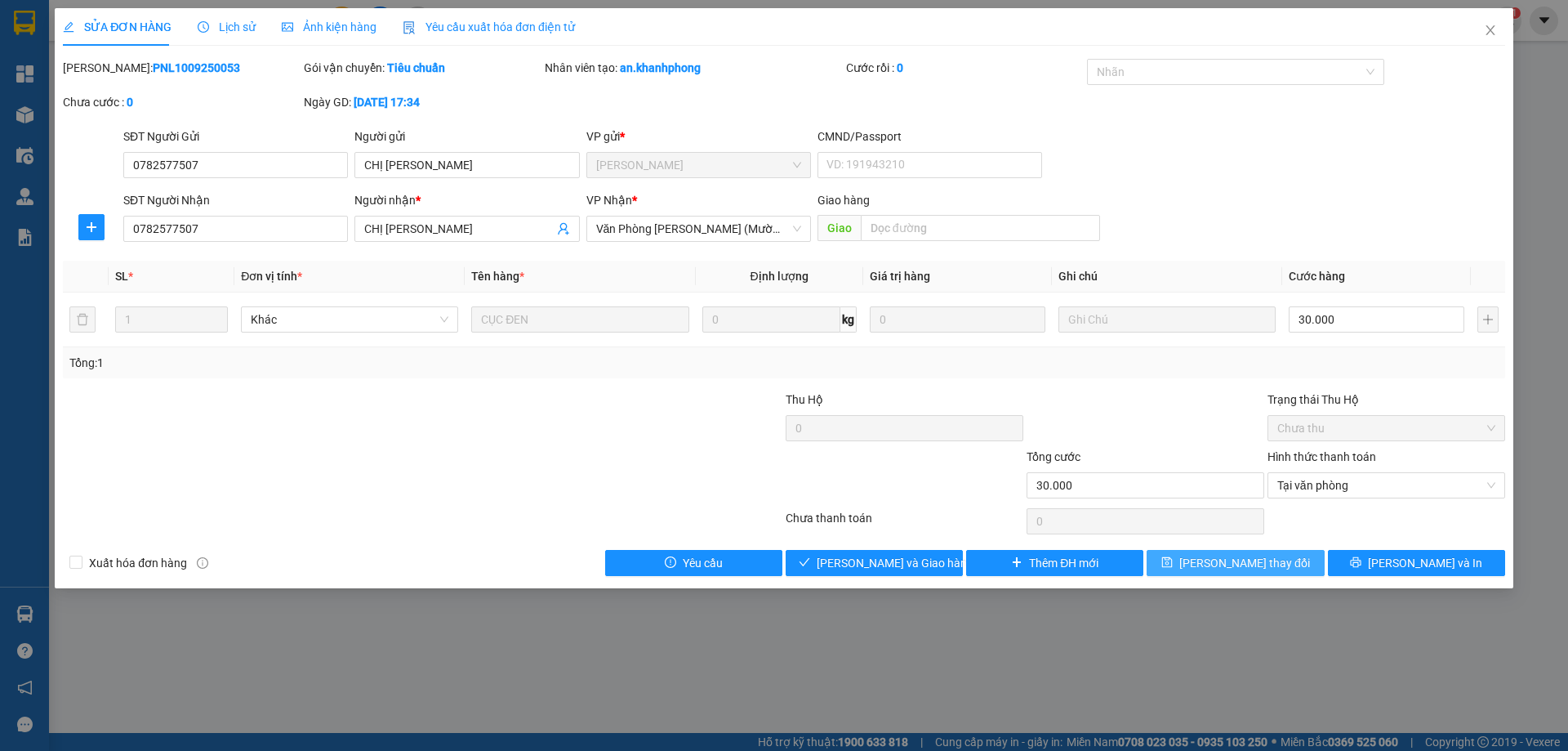
click at [1254, 566] on span "[PERSON_NAME] thay đổi" at bounding box center [1245, 563] width 131 height 18
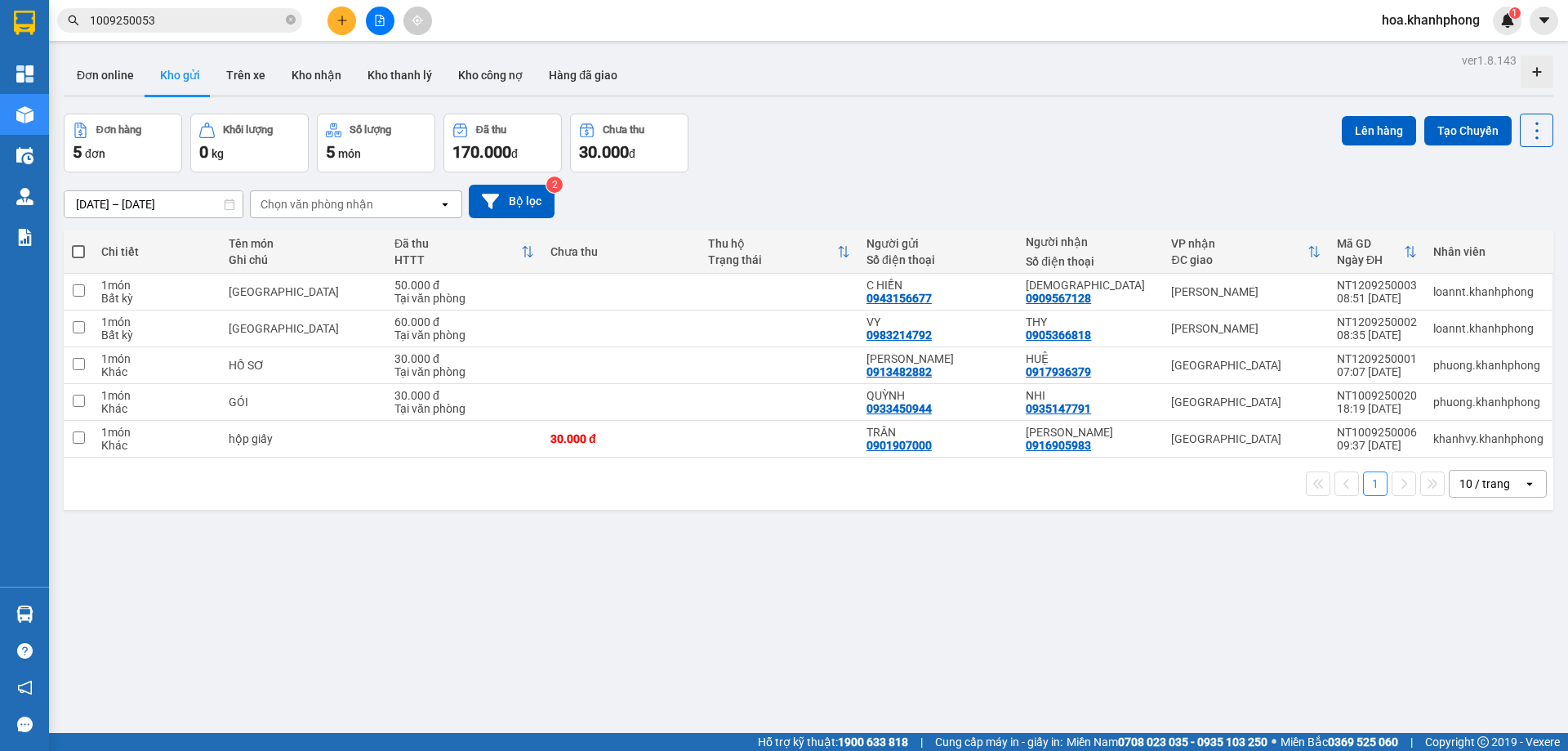
click at [186, 18] on input "1009250053" at bounding box center [186, 20] width 192 height 18
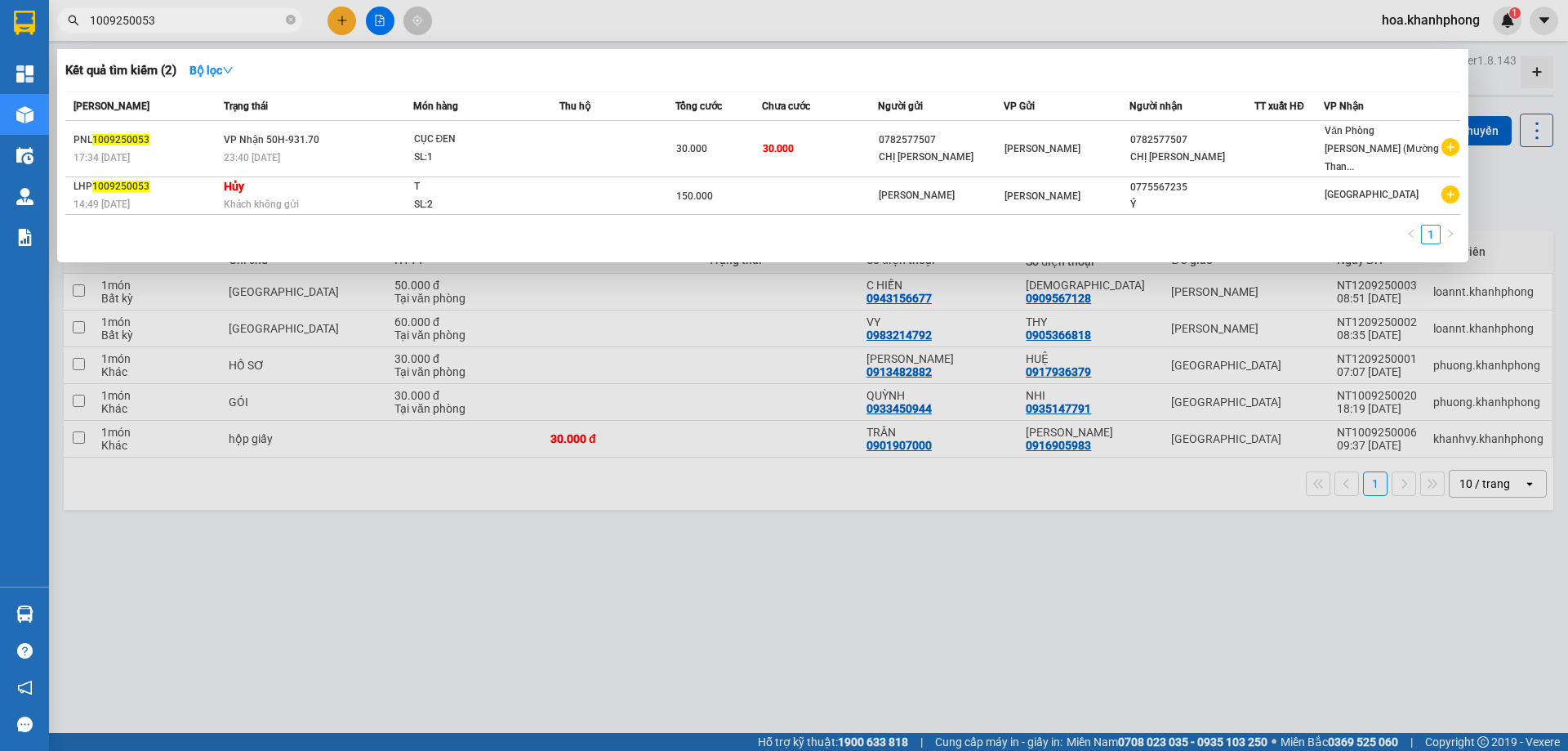
click at [186, 18] on input "1009250053" at bounding box center [186, 20] width 192 height 18
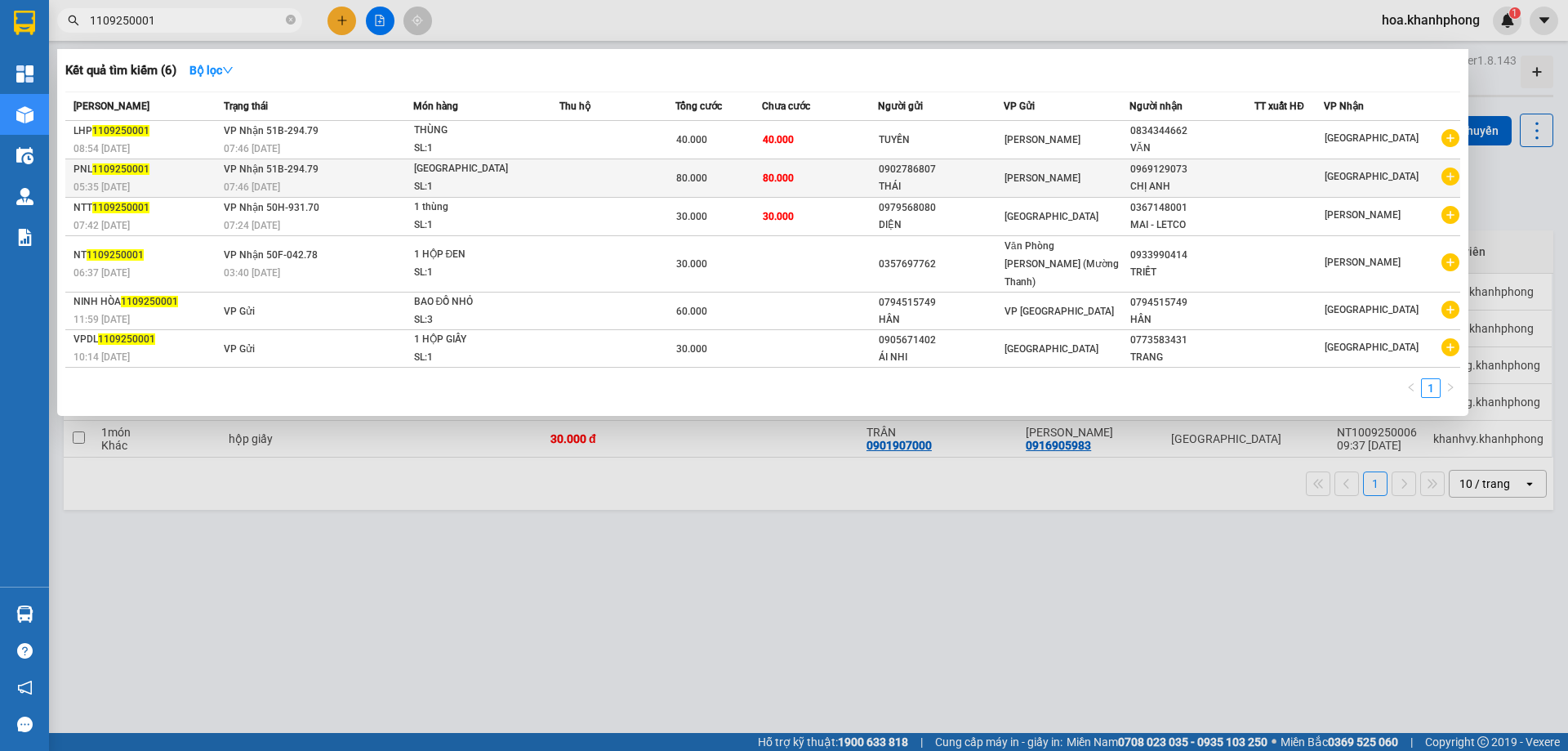
type input "1109250001"
click at [839, 180] on td "80.000" at bounding box center [819, 179] width 116 height 39
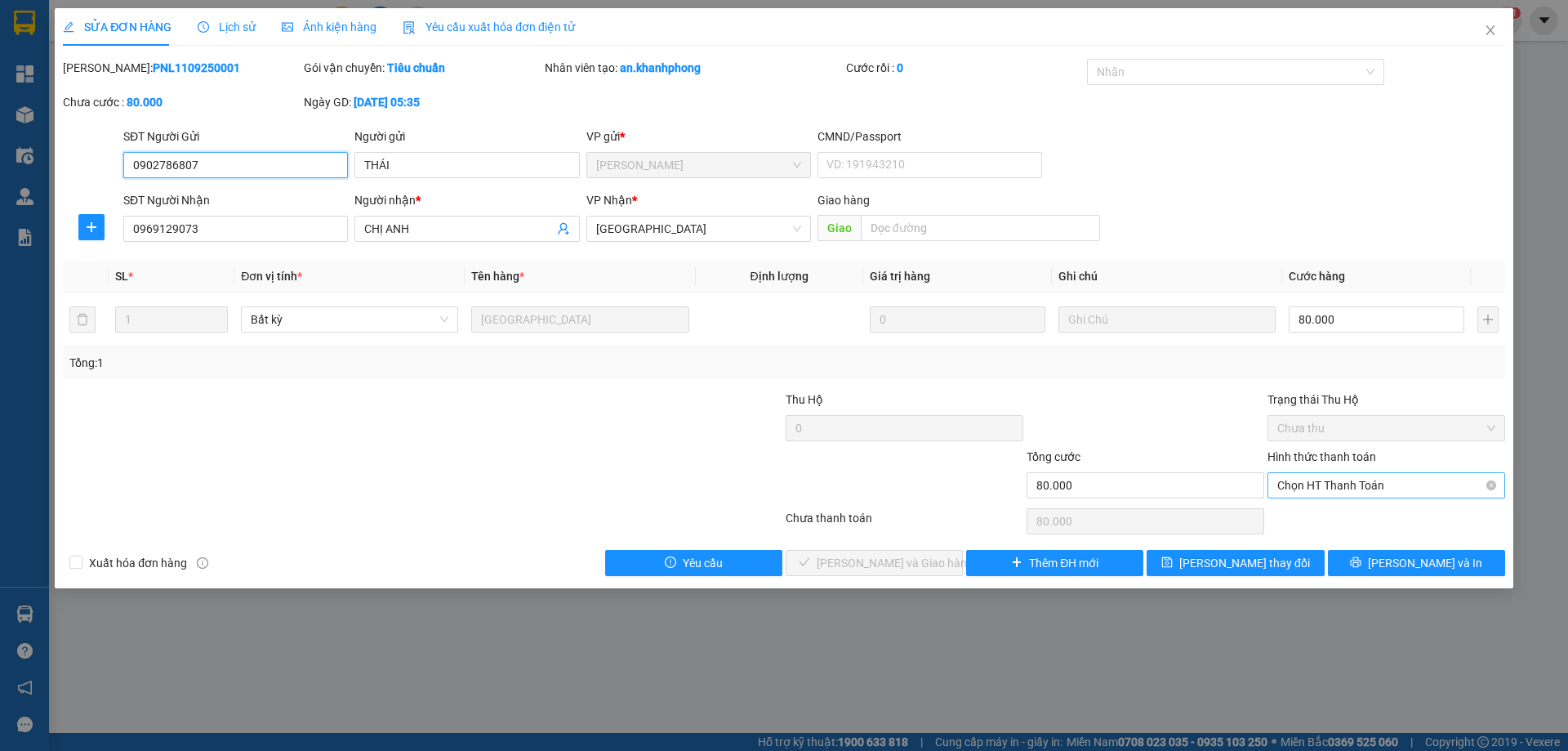
click at [1354, 492] on span "Chọn HT Thanh Toán" at bounding box center [1385, 485] width 218 height 24
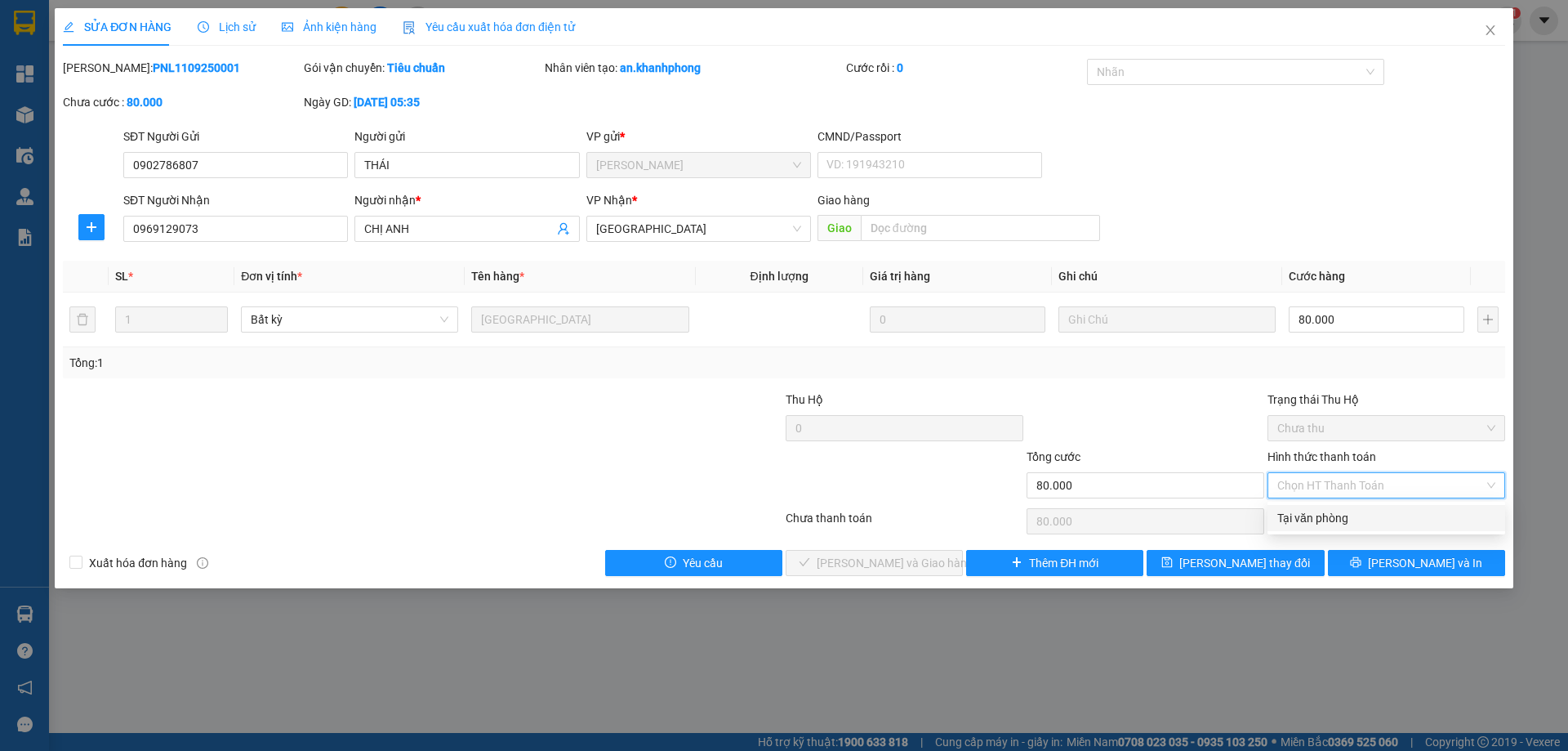
click at [1317, 510] on div "Tại văn phòng" at bounding box center [1385, 518] width 218 height 18
type input "0"
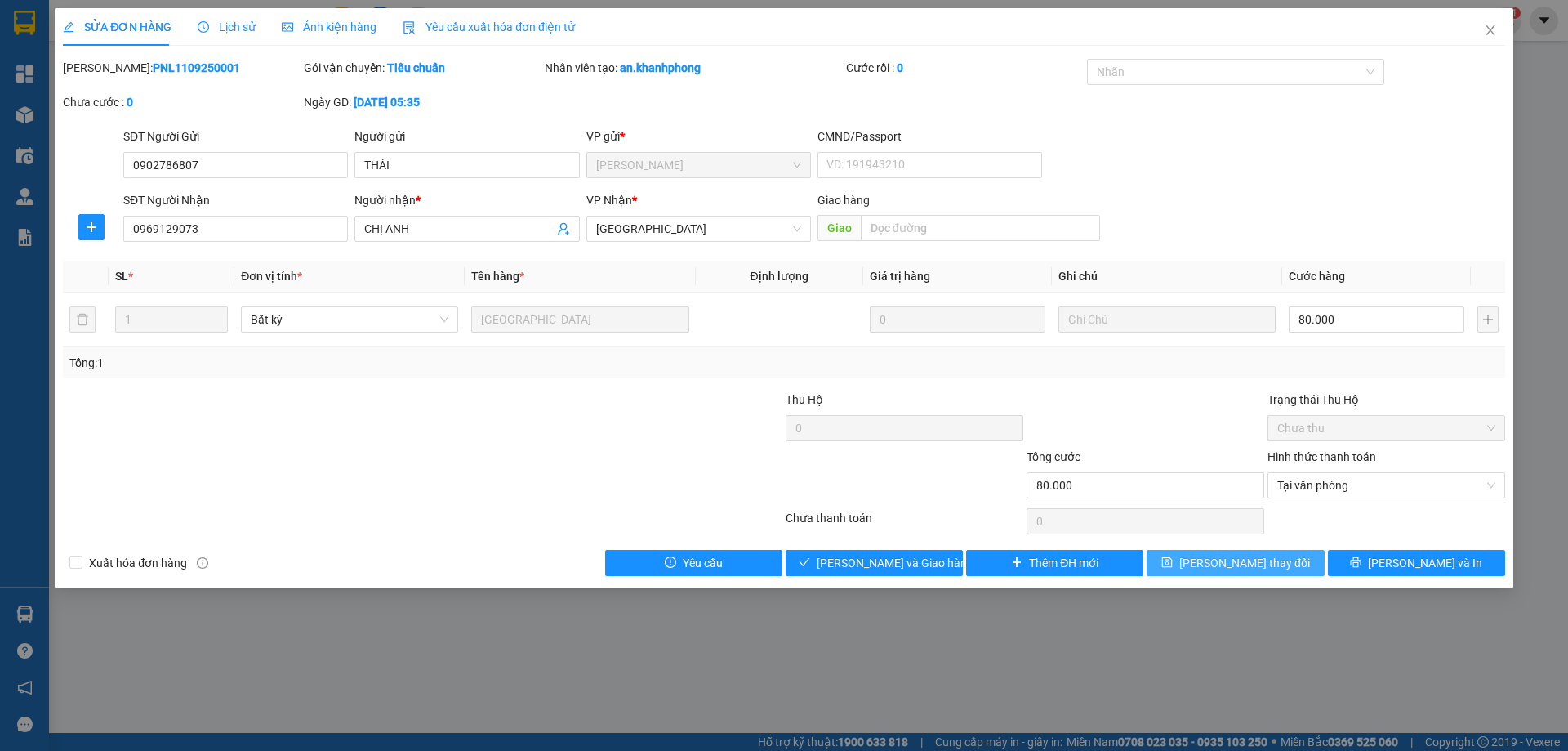
click at [1285, 563] on button "[PERSON_NAME] thay đổi" at bounding box center [1235, 563] width 178 height 26
